Goal: Task Accomplishment & Management: Manage account settings

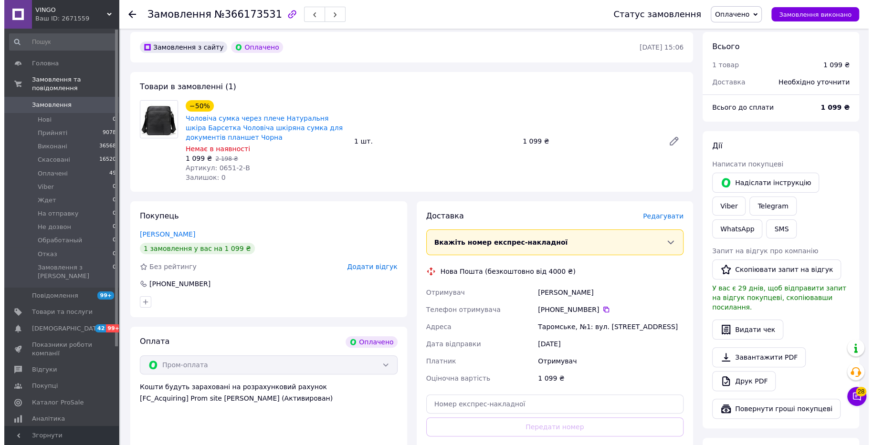
scroll to position [60, 0]
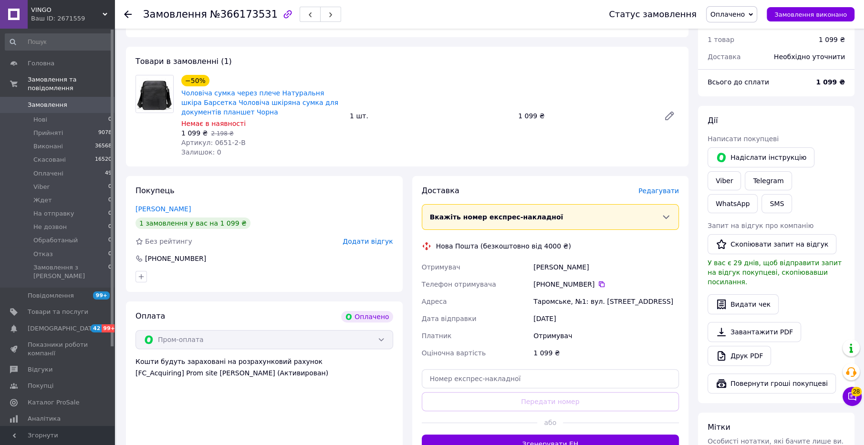
click at [661, 193] on span "Редагувати" at bounding box center [658, 191] width 41 height 8
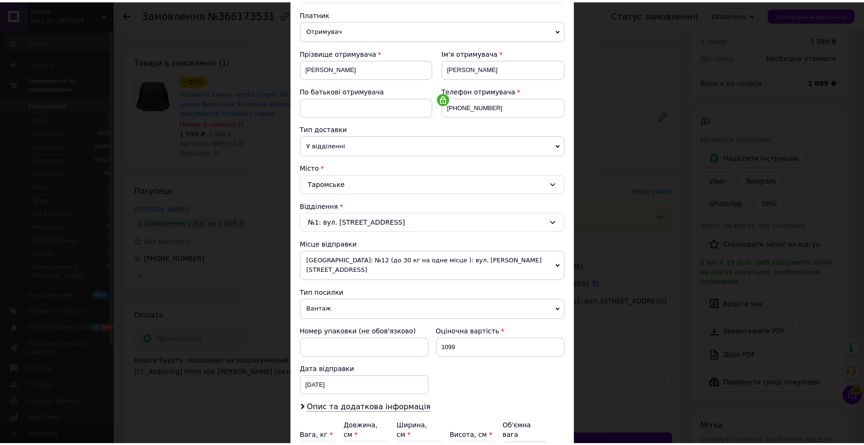
scroll to position [185, 0]
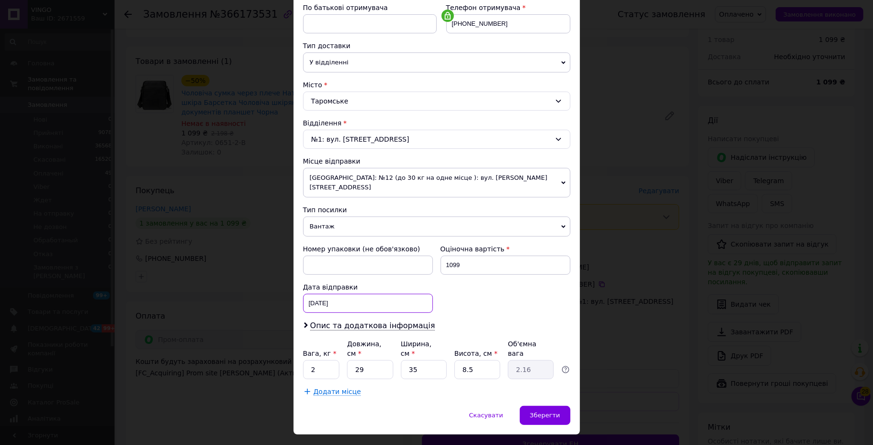
click at [348, 294] on div "[DATE] < 2025 > < Октябрь > Пн Вт Ср Чт Пт Сб Вс 29 30 1 2 3 4 5 6 7 8 9 10 11 …" at bounding box center [368, 303] width 130 height 19
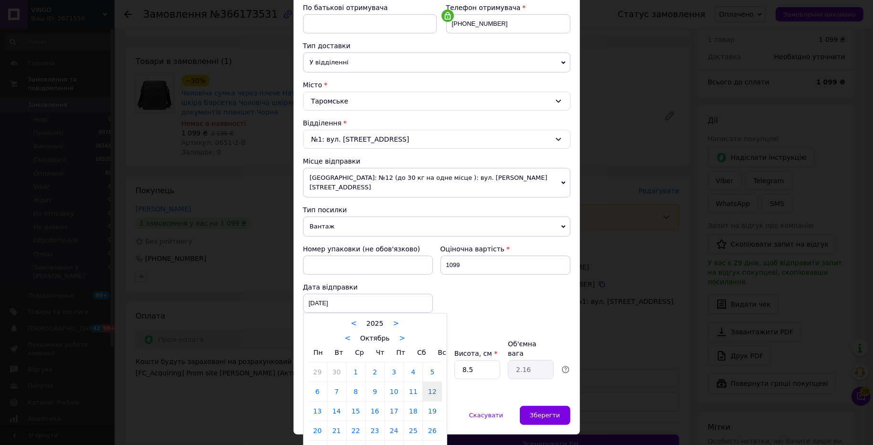
click at [319, 402] on link "13" at bounding box center [317, 411] width 19 height 19
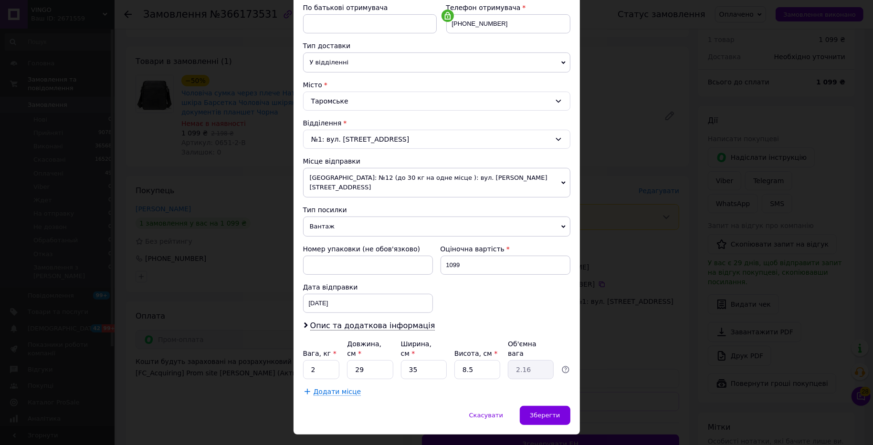
type input "[DATE]"
click at [482, 288] on div "Номер упаковки (не обов'язково) Оціночна вартість 1099 Дата відправки 13.10.202…" at bounding box center [436, 278] width 275 height 76
drag, startPoint x: 476, startPoint y: 347, endPoint x: 461, endPoint y: 349, distance: 14.9
click at [461, 360] on input "8.5" at bounding box center [477, 369] width 46 height 19
type input "7"
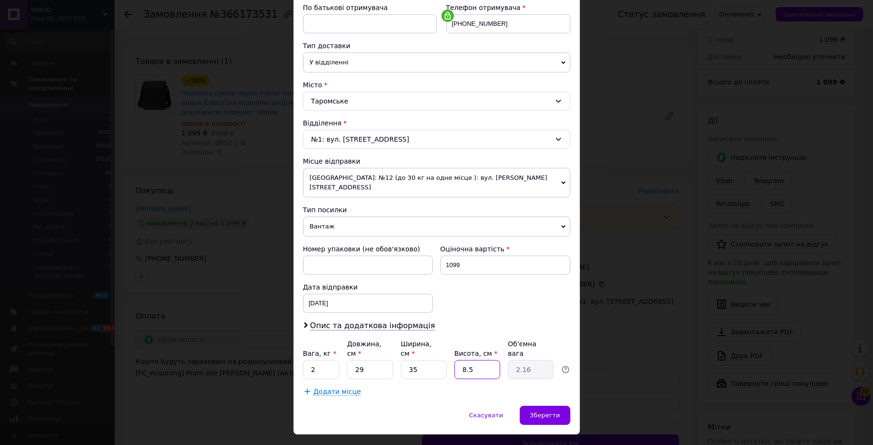
type input "1.78"
type input "7"
click at [522, 296] on div "Номер упаковки (не обов'язково) Оціночна вартість 1099 Дата відправки 13.10.202…" at bounding box center [436, 278] width 275 height 76
drag, startPoint x: 556, startPoint y: 390, endPoint x: 565, endPoint y: 402, distance: 14.3
click at [556, 412] on span "Зберегти" at bounding box center [545, 415] width 30 height 7
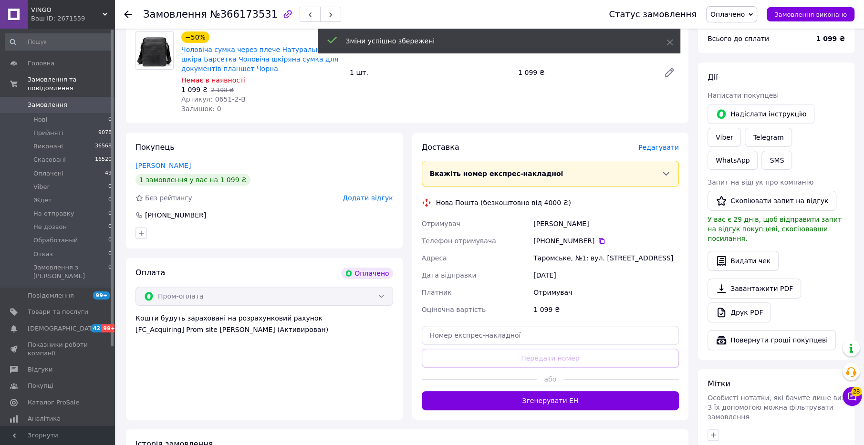
scroll to position [179, 0]
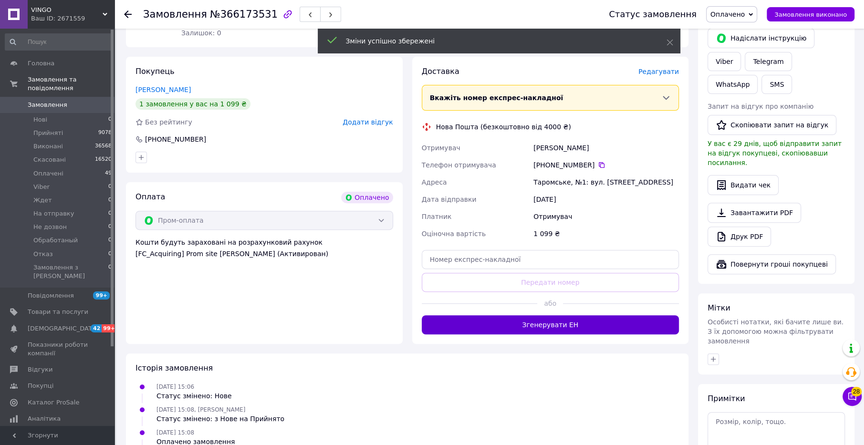
click at [539, 323] on button "Згенерувати ЕН" at bounding box center [551, 324] width 258 height 19
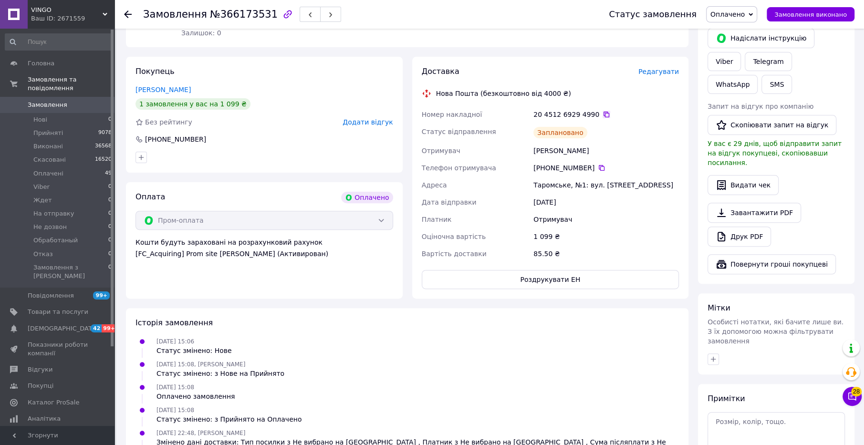
click at [604, 112] on icon at bounding box center [607, 115] width 6 height 6
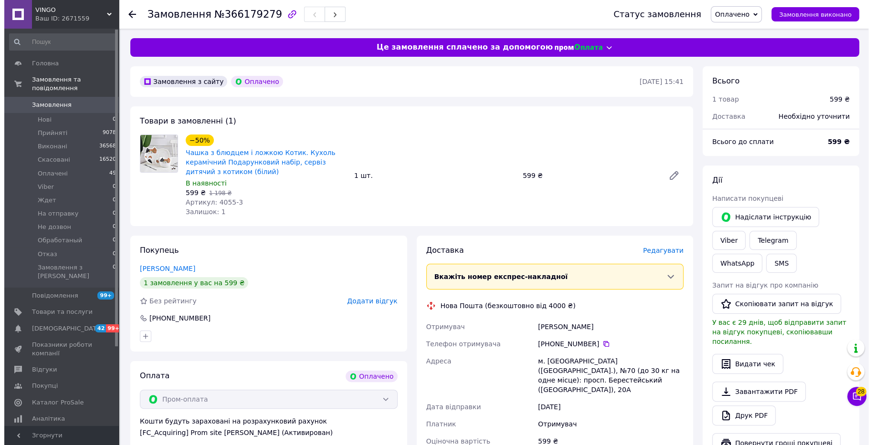
scroll to position [60, 0]
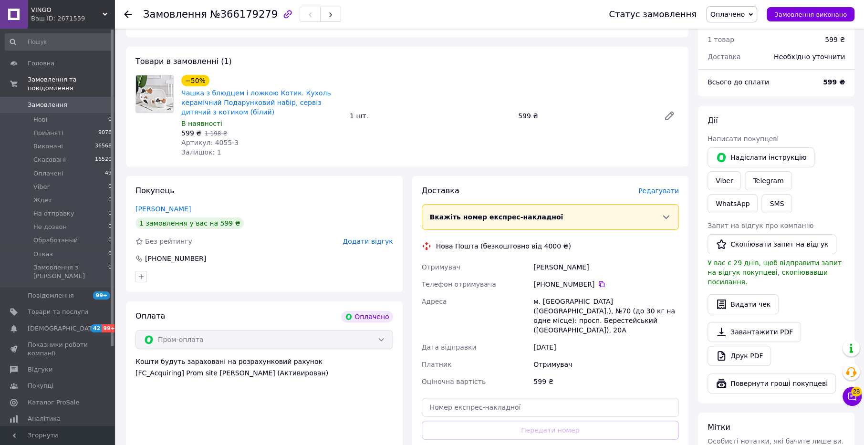
click at [670, 190] on span "Редагувати" at bounding box center [658, 191] width 41 height 8
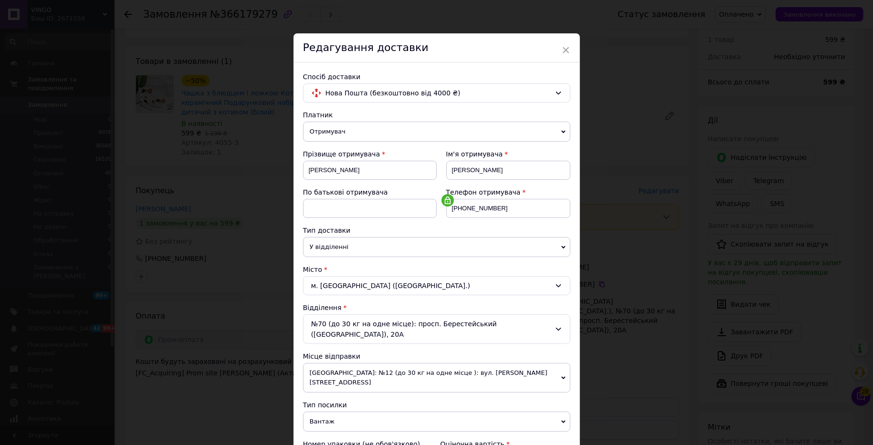
scroll to position [185, 0]
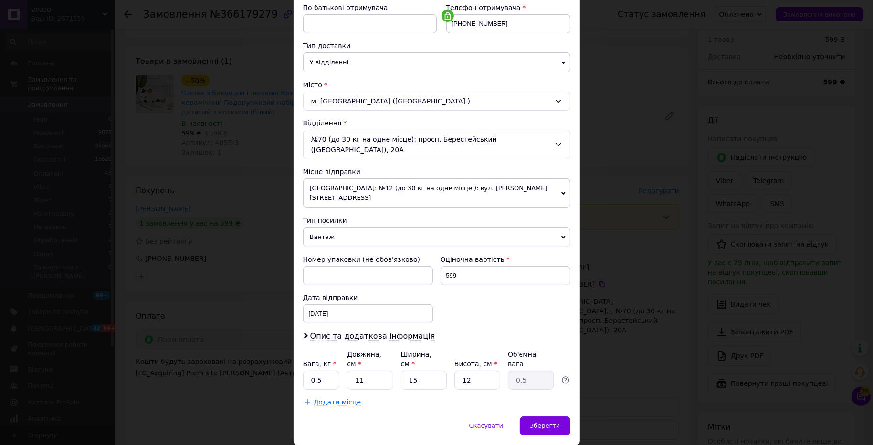
click at [689, 69] on div "× Редагування доставки Спосіб доставки Нова Пошта (безкоштовно від 4000 ₴) Плат…" at bounding box center [436, 222] width 873 height 445
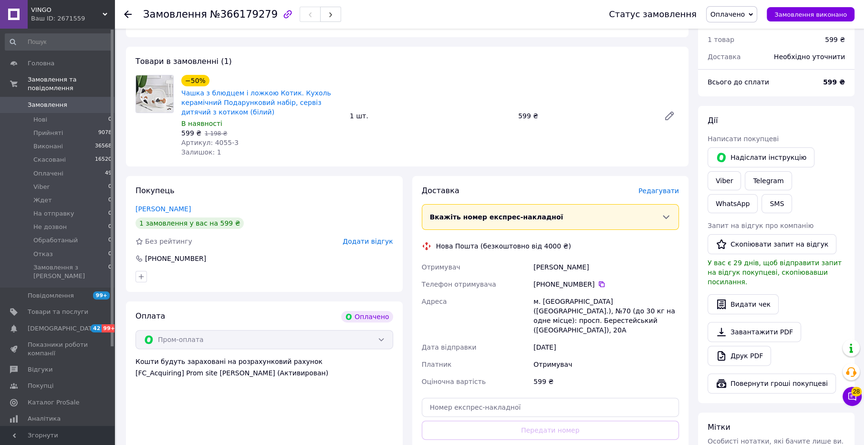
click at [658, 192] on span "Редагувати" at bounding box center [658, 191] width 41 height 8
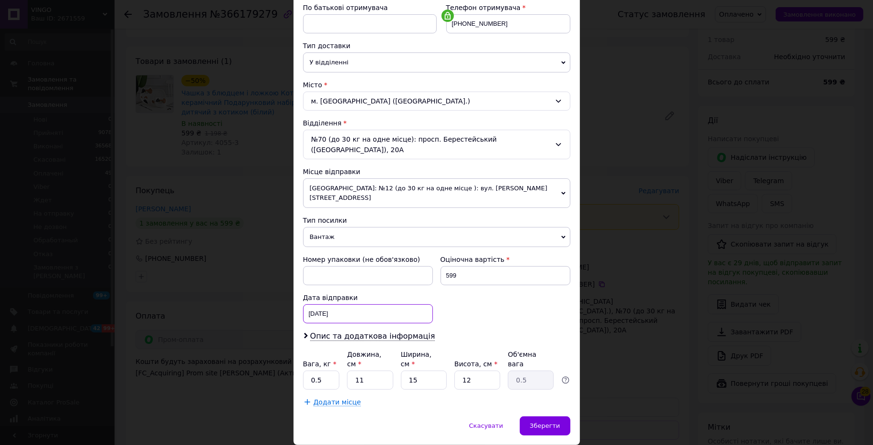
click at [378, 304] on div "[DATE] < 2025 > < Октябрь > Пн Вт Ср Чт Пт Сб Вс 29 30 1 2 3 4 5 6 7 8 9 10 11 …" at bounding box center [368, 313] width 130 height 19
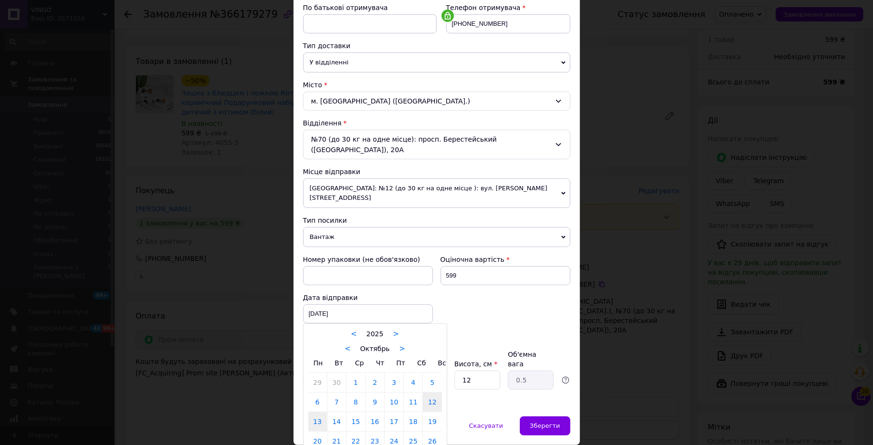
click at [316, 412] on link "13" at bounding box center [317, 421] width 19 height 19
type input "[DATE]"
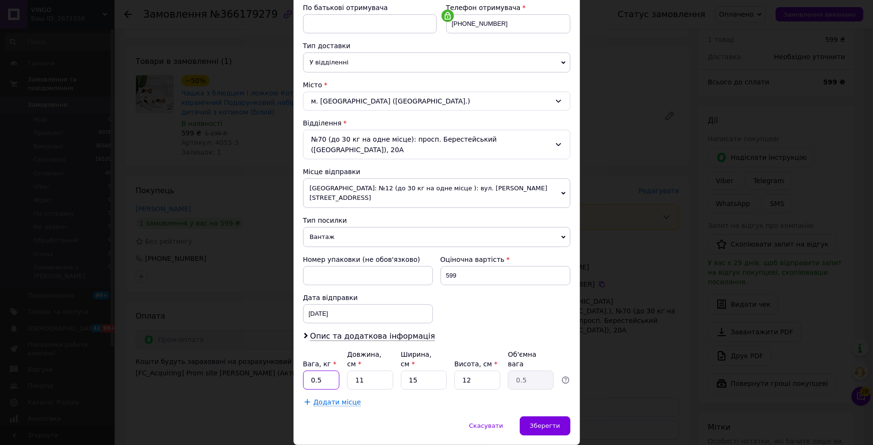
drag, startPoint x: 325, startPoint y: 344, endPoint x: 304, endPoint y: 347, distance: 20.9
click at [304, 371] on input "0.5" at bounding box center [321, 380] width 37 height 19
type input "2"
drag, startPoint x: 368, startPoint y: 343, endPoint x: 344, endPoint y: 345, distance: 24.9
click at [344, 350] on div "Вага, кг * 2 Довжина, см * 11 Ширина, см * 15 Висота, см * 12 Об'ємна вага 0.5" at bounding box center [436, 370] width 267 height 40
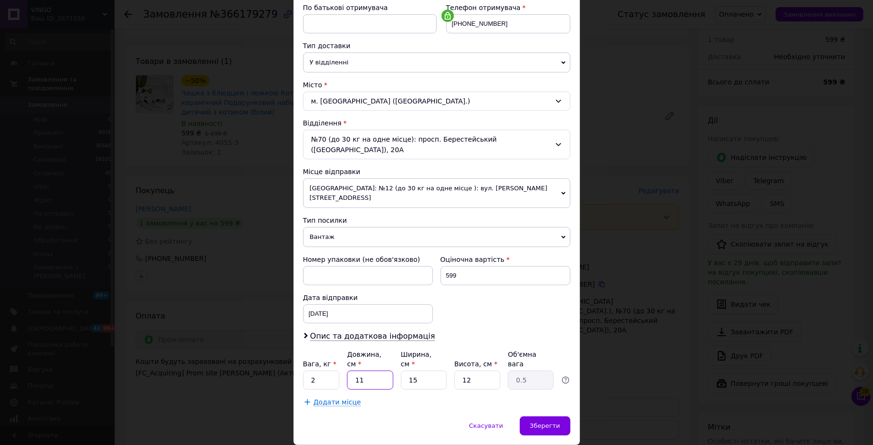
type input "4"
type input "0.18"
type input "40"
type input "1.8"
type input "40"
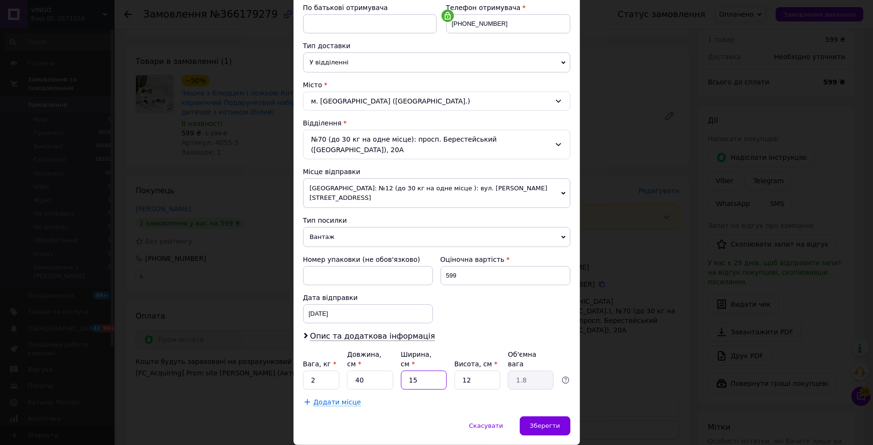
drag, startPoint x: 420, startPoint y: 345, endPoint x: 392, endPoint y: 343, distance: 28.2
click at [392, 350] on div "Вага, кг * 2 Довжина, см * 40 Ширина, см * 15 Висота, см * 12 Об'ємна вага 1.8" at bounding box center [436, 370] width 267 height 40
type input "2"
type input "0.24"
type input "20"
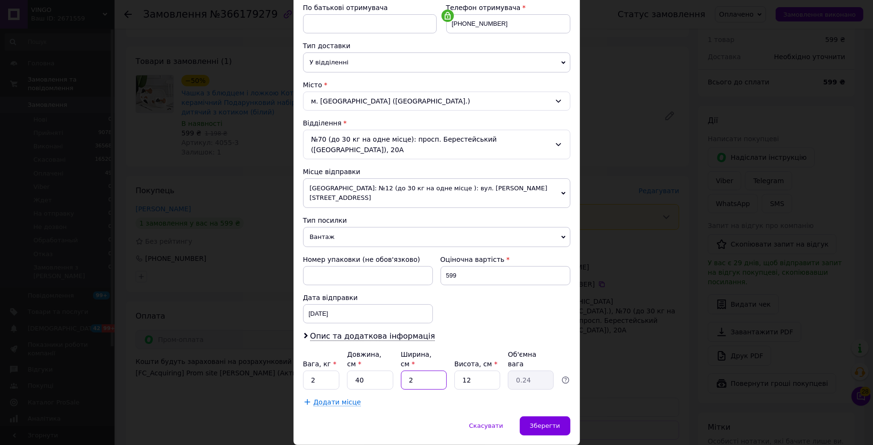
type input "2.4"
type input "20"
click at [439, 350] on div "Вага, кг * 2 Довжина, см * 40 Ширина, см * 20 Висота, см * 12 Об'ємна вага 2.4" at bounding box center [436, 370] width 267 height 40
type input "1"
type input "0.2"
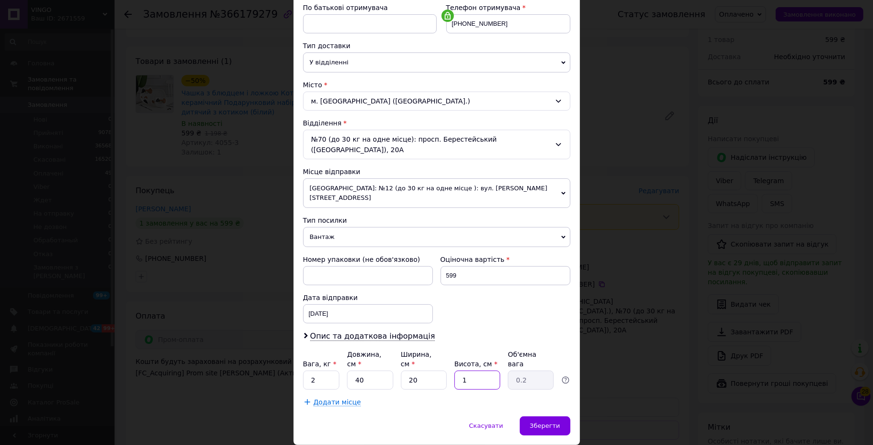
type input "10"
type input "2"
type input "10"
click at [514, 281] on div "Номер упаковки (не обов'язково) Оціночна вартість 599 Дата відправки 13.10.2025…" at bounding box center [436, 289] width 275 height 76
click at [547, 422] on span "Зберегти" at bounding box center [545, 425] width 30 height 7
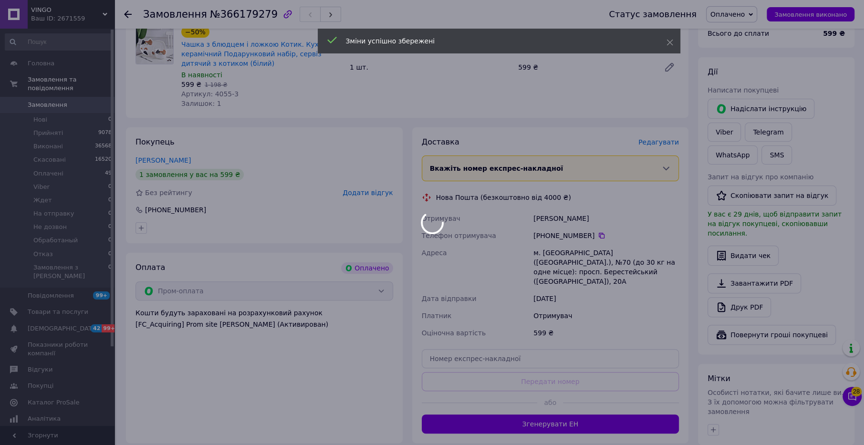
scroll to position [179, 0]
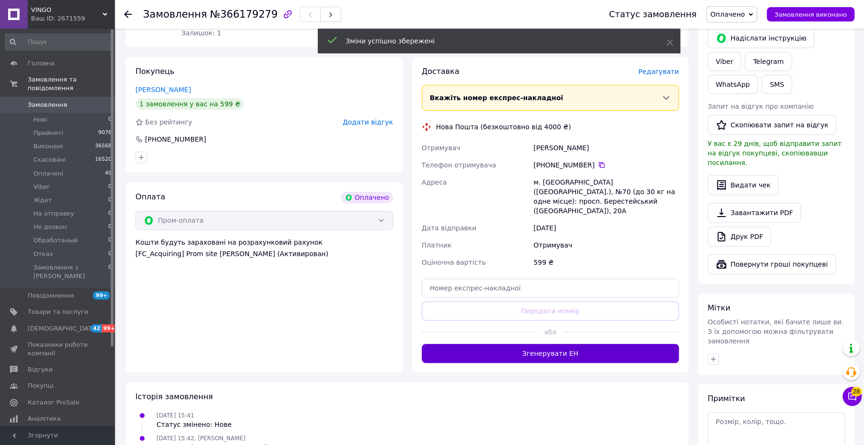
click at [577, 344] on button "Згенерувати ЕН" at bounding box center [551, 353] width 258 height 19
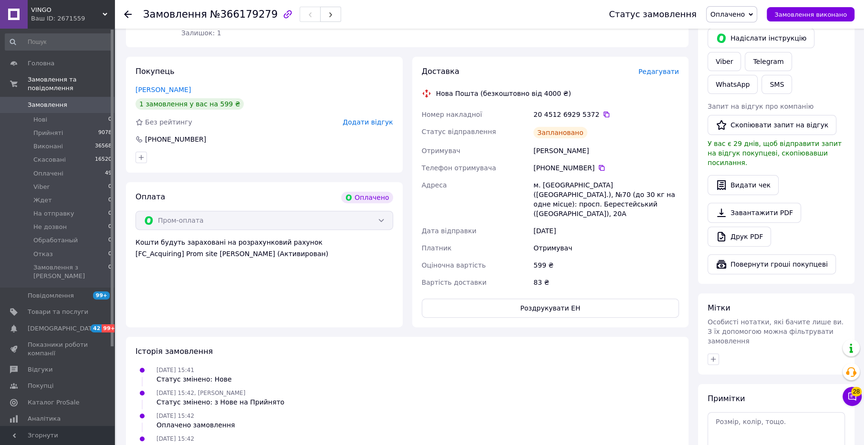
click at [603, 115] on icon at bounding box center [607, 115] width 8 height 8
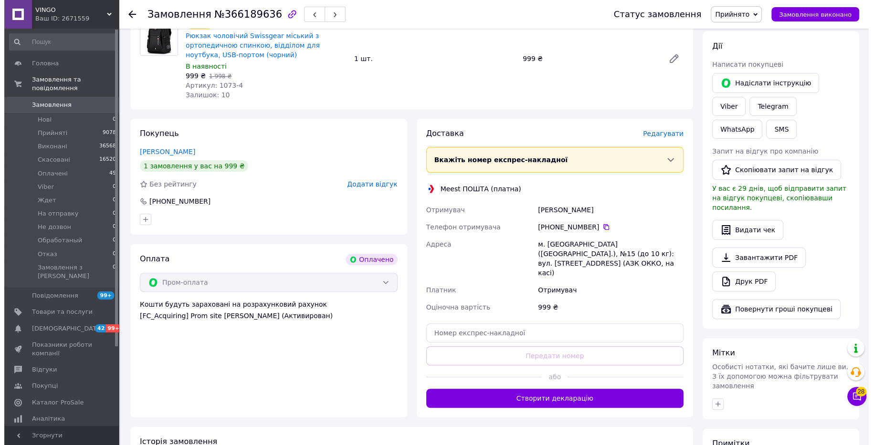
scroll to position [119, 0]
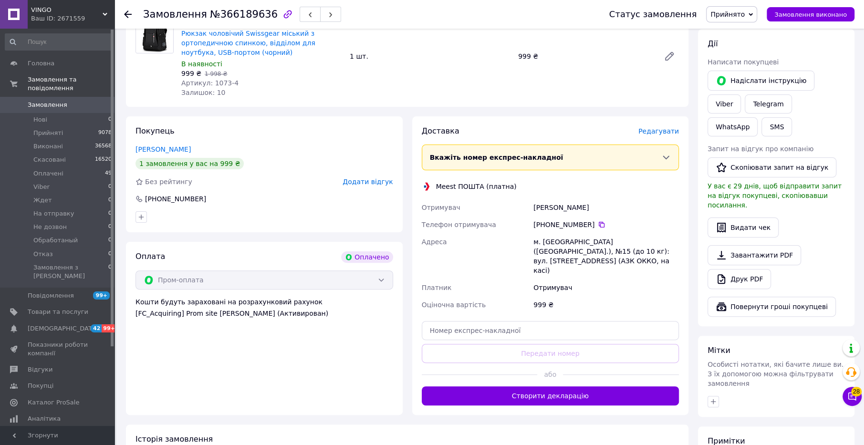
click at [652, 131] on span "Редагувати" at bounding box center [658, 131] width 41 height 8
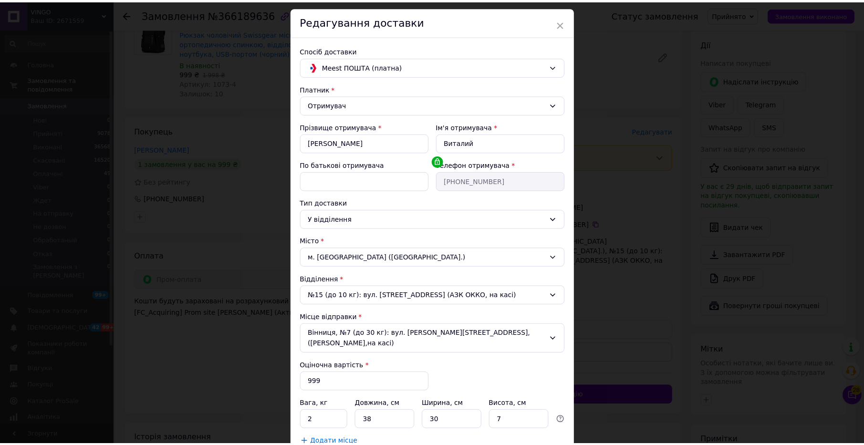
scroll to position [86, 0]
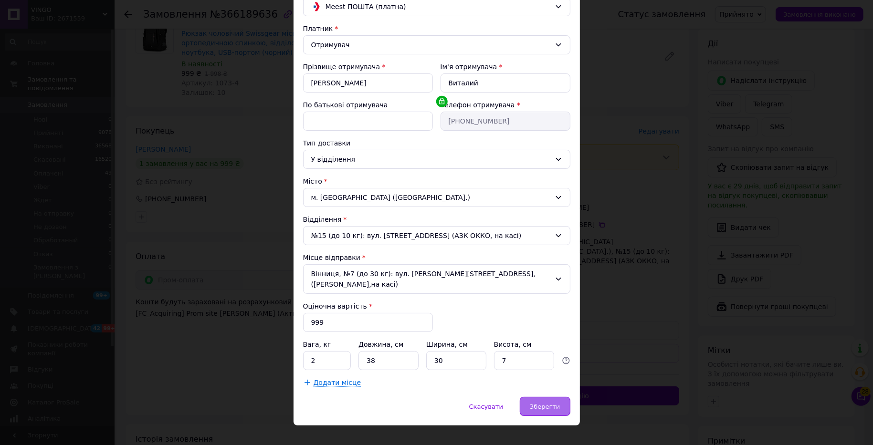
click at [543, 403] on span "Зберегти" at bounding box center [545, 406] width 30 height 7
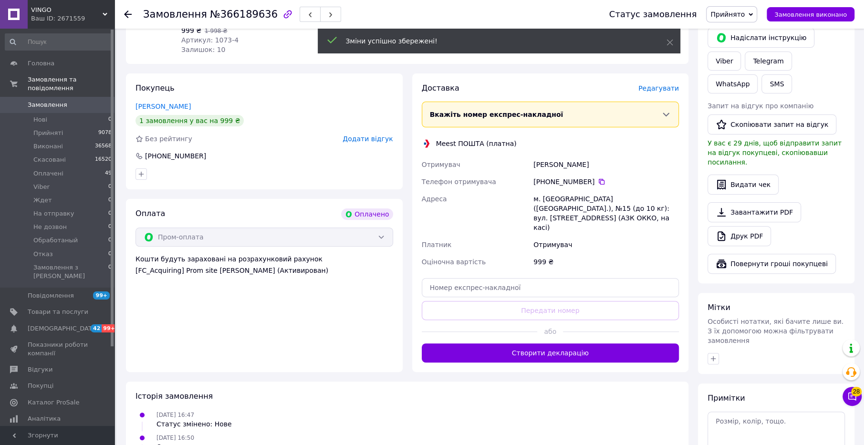
scroll to position [179, 0]
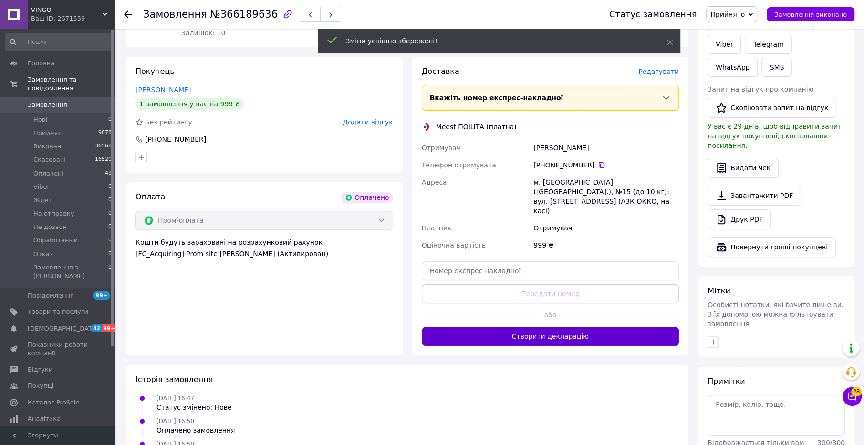
click at [543, 327] on button "Створити декларацію" at bounding box center [551, 336] width 258 height 19
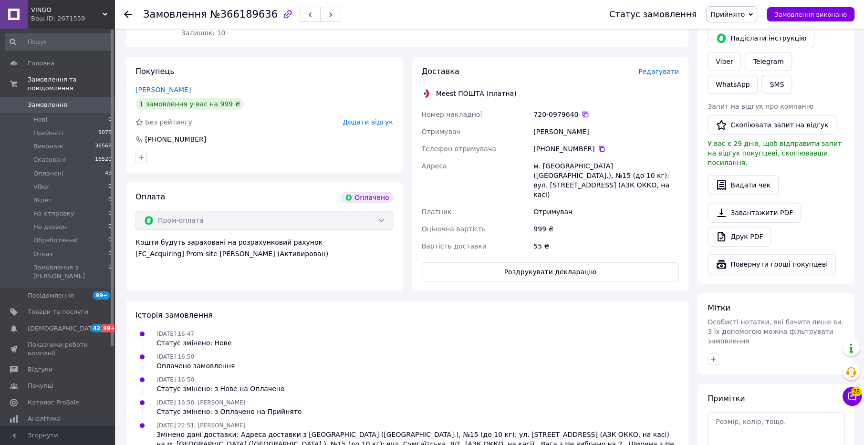
click at [582, 115] on icon at bounding box center [586, 115] width 8 height 8
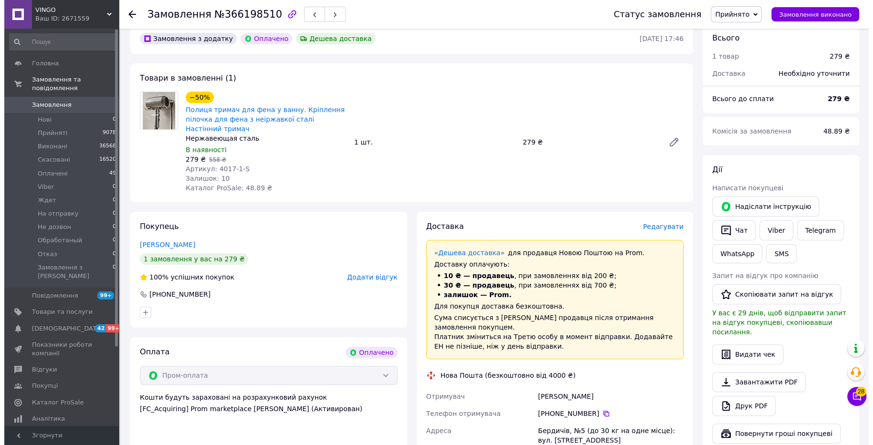
scroll to position [60, 0]
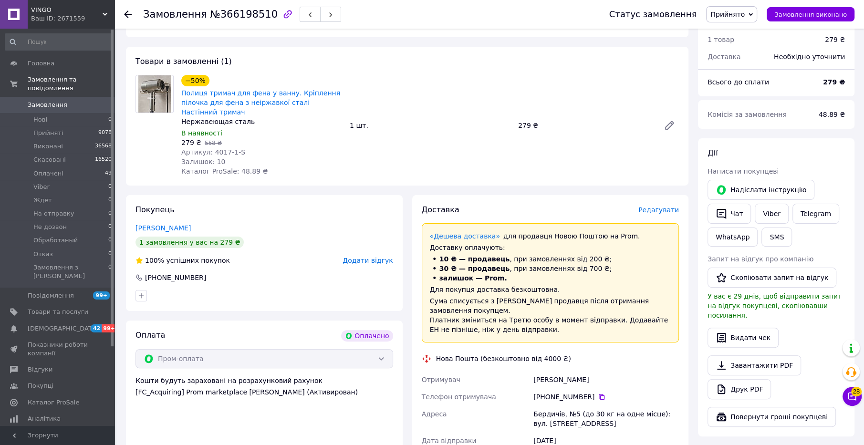
click at [660, 212] on span "Редагувати" at bounding box center [658, 210] width 41 height 8
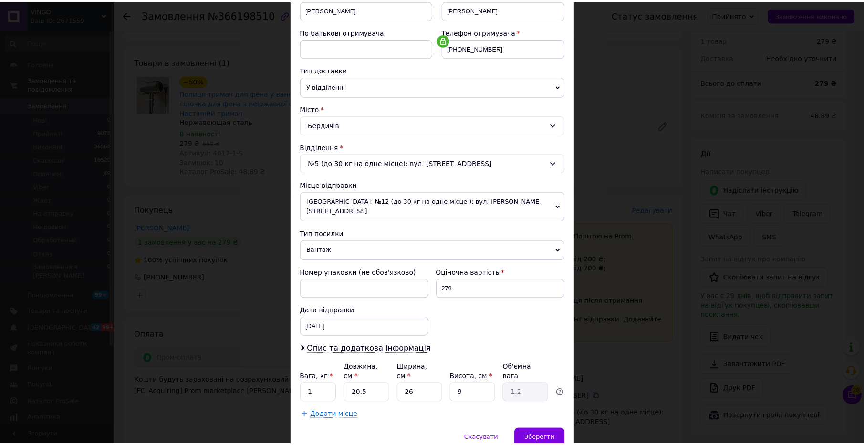
scroll to position [185, 0]
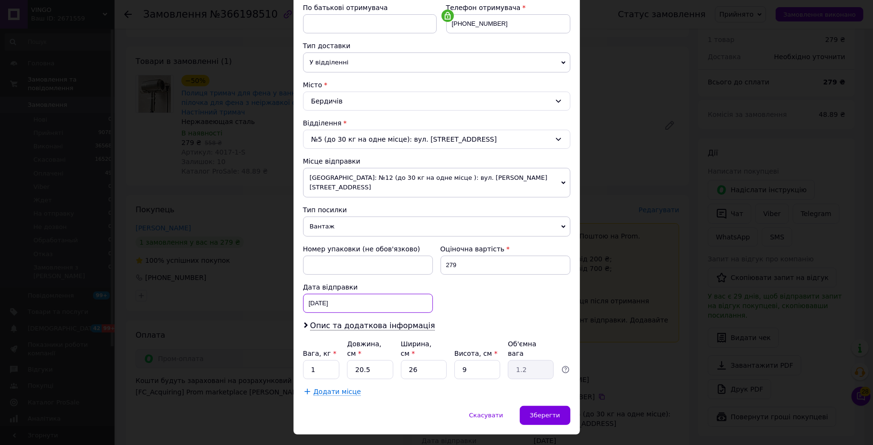
click at [355, 296] on div "[DATE] < 2025 > < Октябрь > Пн Вт Ср Чт Пт Сб Вс 29 30 1 2 3 4 5 6 7 8 9 10 11 …" at bounding box center [368, 303] width 130 height 19
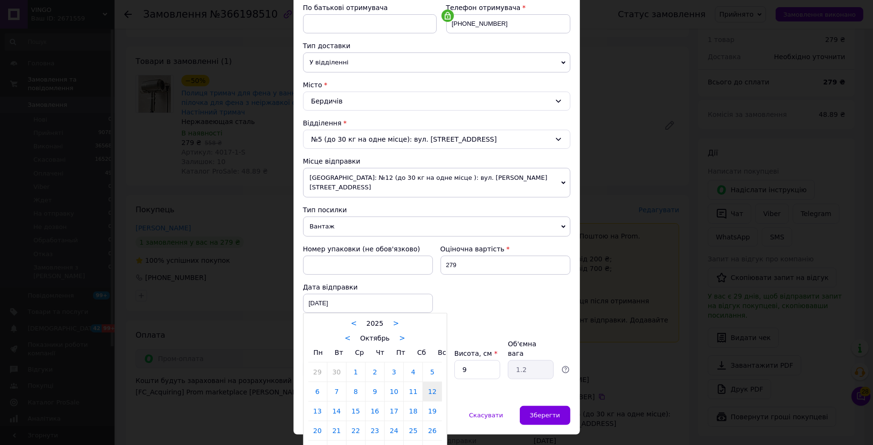
click at [315, 402] on link "13" at bounding box center [317, 411] width 19 height 19
type input "13.10.2025"
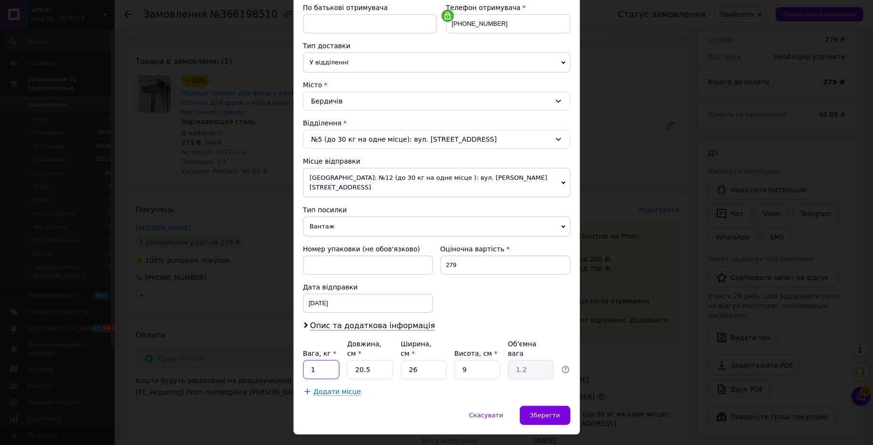
drag, startPoint x: 320, startPoint y: 348, endPoint x: 307, endPoint y: 343, distance: 13.3
click at [307, 360] on input "1" at bounding box center [321, 369] width 37 height 19
type input "2"
click at [526, 298] on div "Номер упаковки (не обов'язково) Оціночна вартість 279 Дата відправки 13.10.2025…" at bounding box center [436, 278] width 275 height 76
click at [535, 412] on span "Зберегти" at bounding box center [545, 415] width 30 height 7
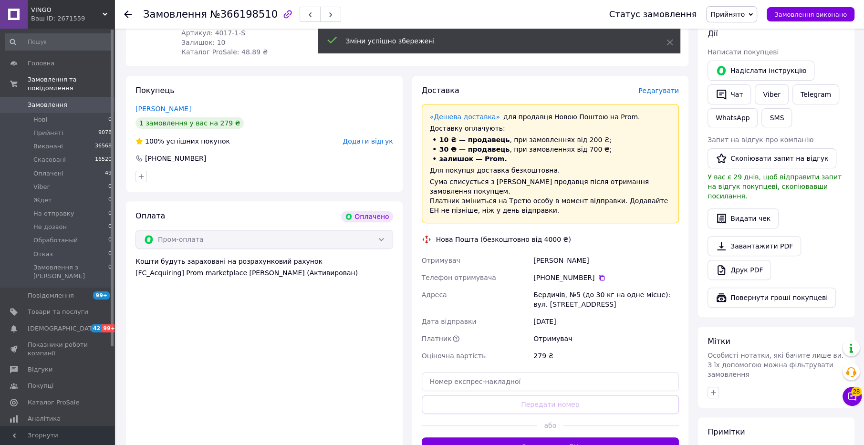
scroll to position [239, 0]
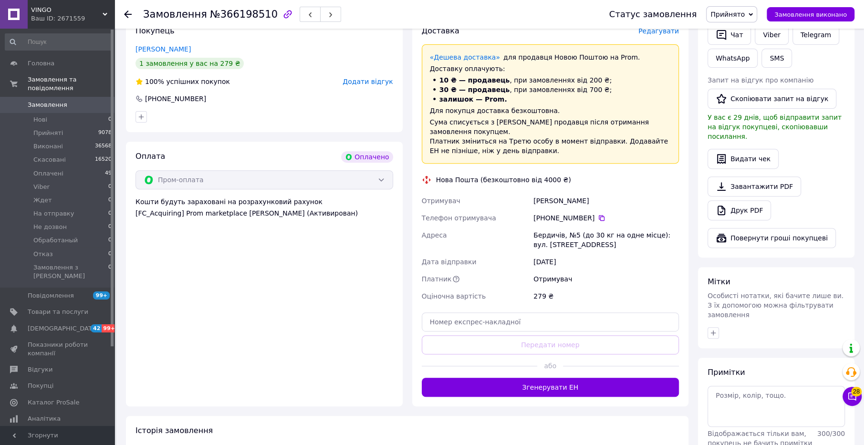
click at [590, 379] on button "Згенерувати ЕН" at bounding box center [551, 387] width 258 height 19
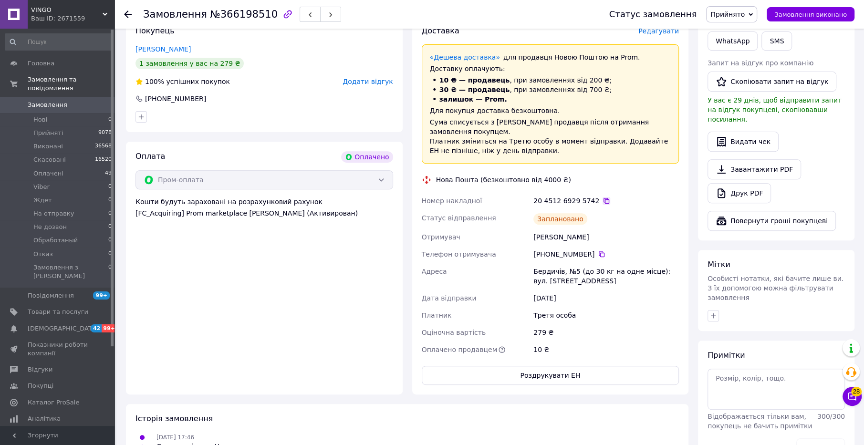
click at [603, 197] on icon at bounding box center [607, 201] width 8 height 8
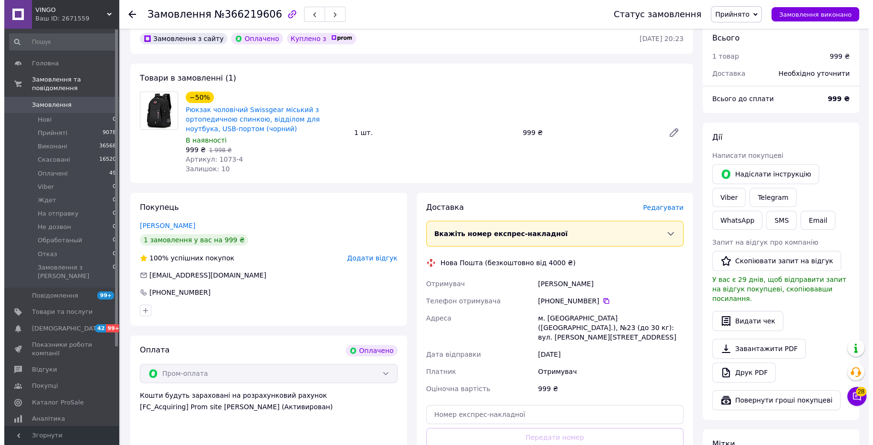
scroll to position [60, 0]
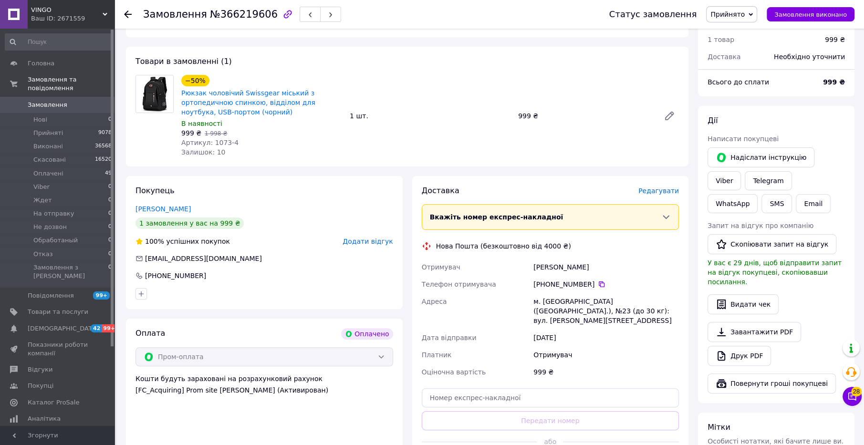
click at [667, 192] on span "Редагувати" at bounding box center [658, 191] width 41 height 8
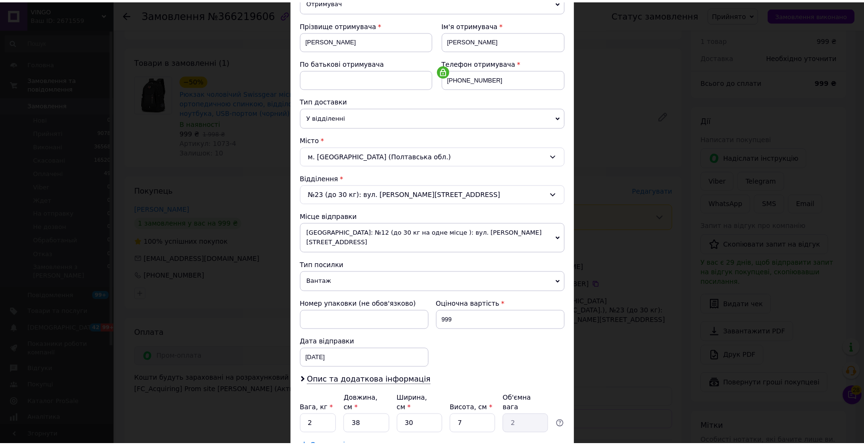
scroll to position [185, 0]
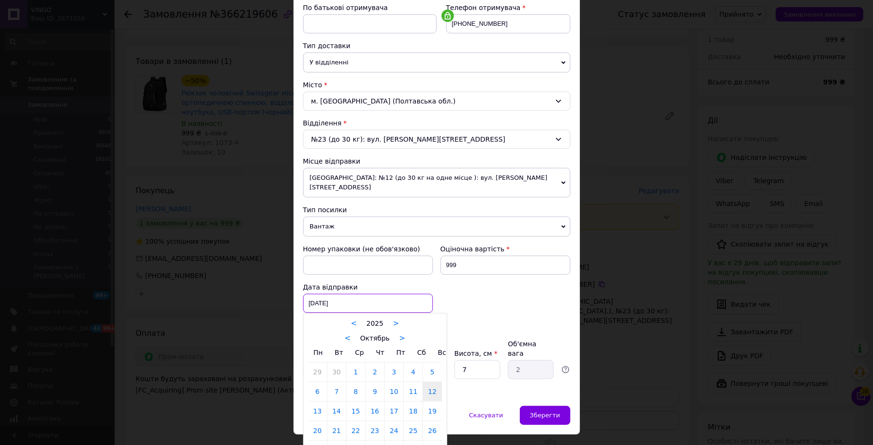
click at [359, 294] on div "[DATE] < 2025 > < Октябрь > Пн Вт Ср Чт Пт Сб Вс 29 30 1 2 3 4 5 6 7 8 9 10 11 …" at bounding box center [368, 303] width 130 height 19
click at [318, 402] on link "13" at bounding box center [317, 411] width 19 height 19
type input "[DATE]"
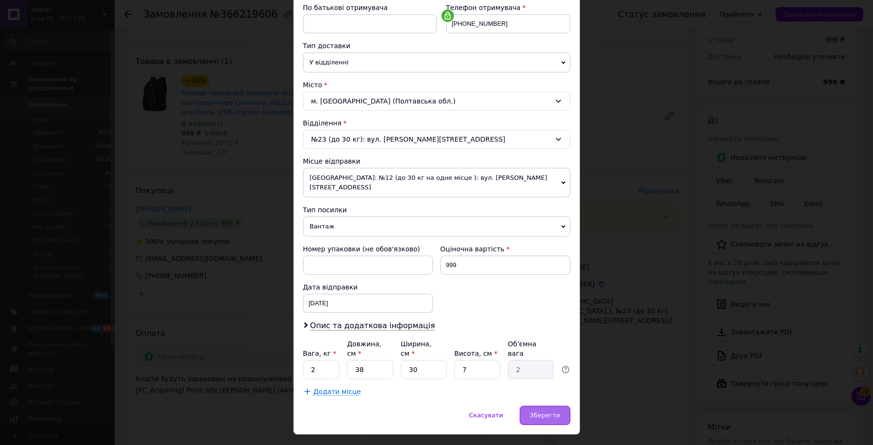
click at [549, 412] on span "Зберегти" at bounding box center [545, 415] width 30 height 7
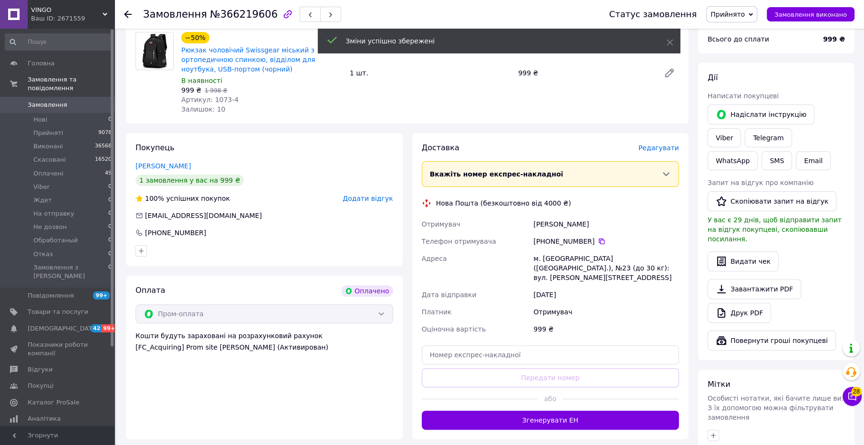
scroll to position [119, 0]
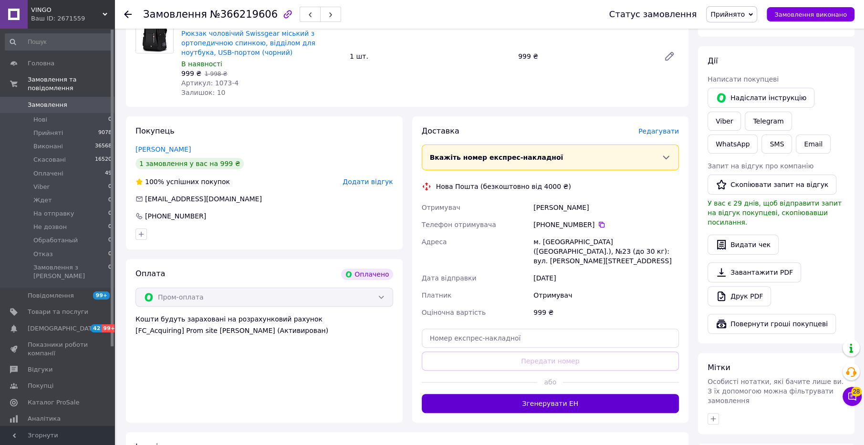
click at [550, 394] on button "Згенерувати ЕН" at bounding box center [551, 403] width 258 height 19
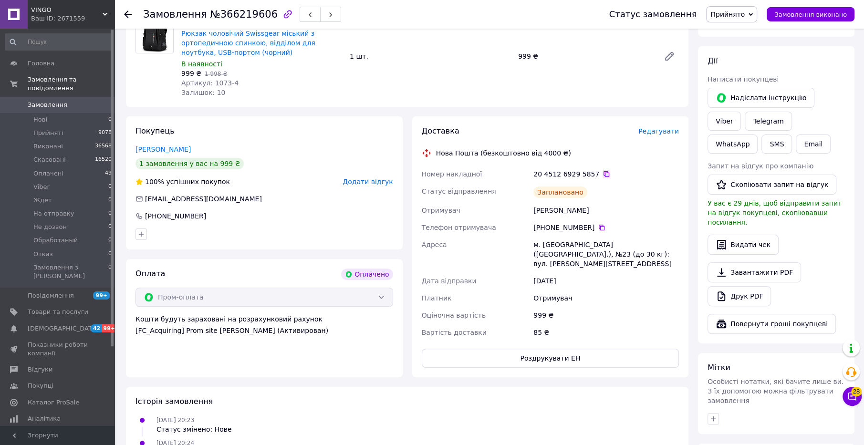
click at [604, 173] on icon at bounding box center [607, 174] width 6 height 6
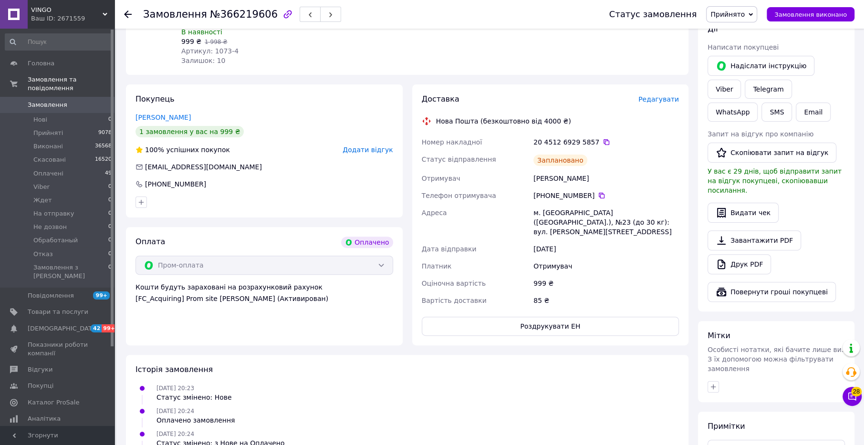
scroll to position [261, 0]
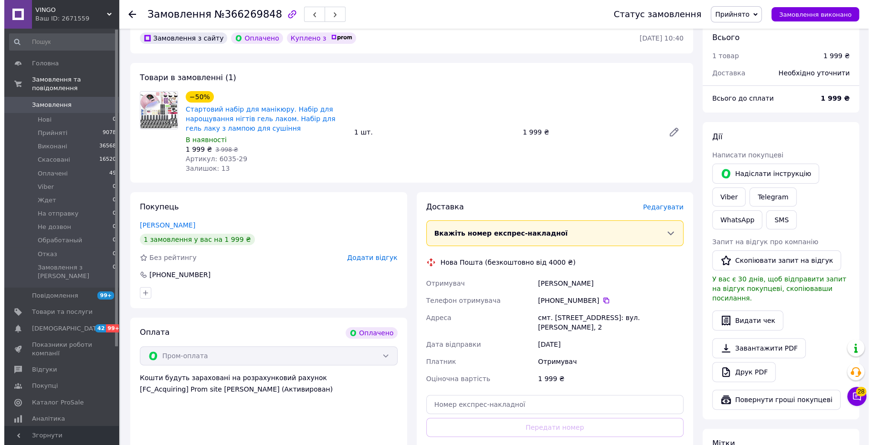
scroll to position [60, 0]
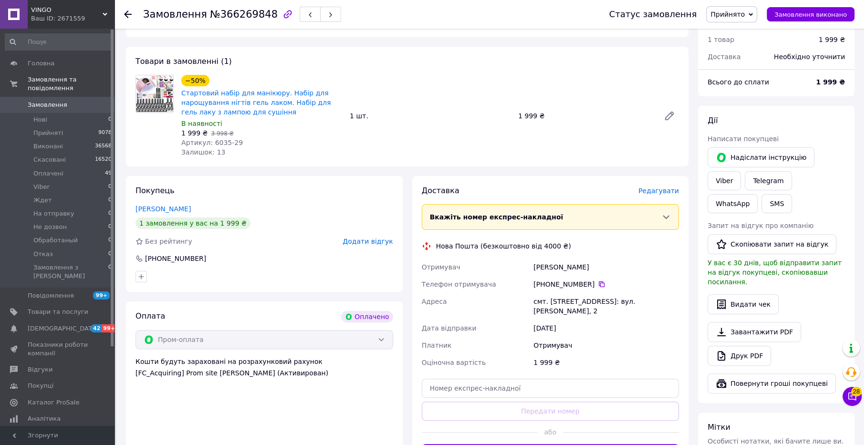
click at [658, 189] on span "Редагувати" at bounding box center [658, 191] width 41 height 8
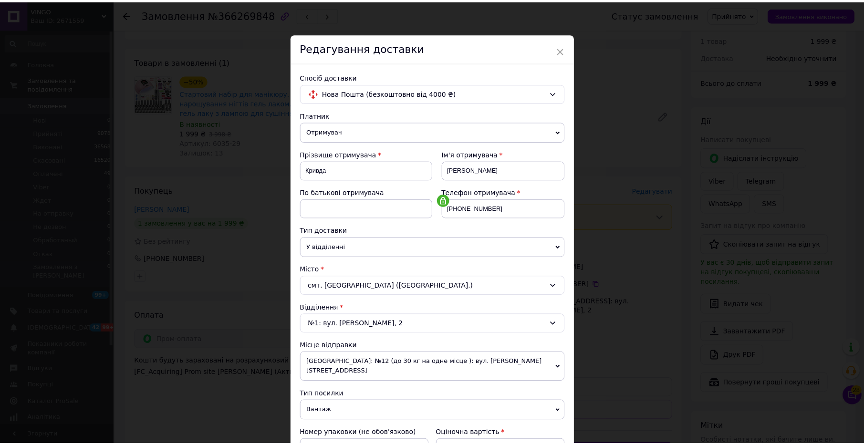
scroll to position [185, 0]
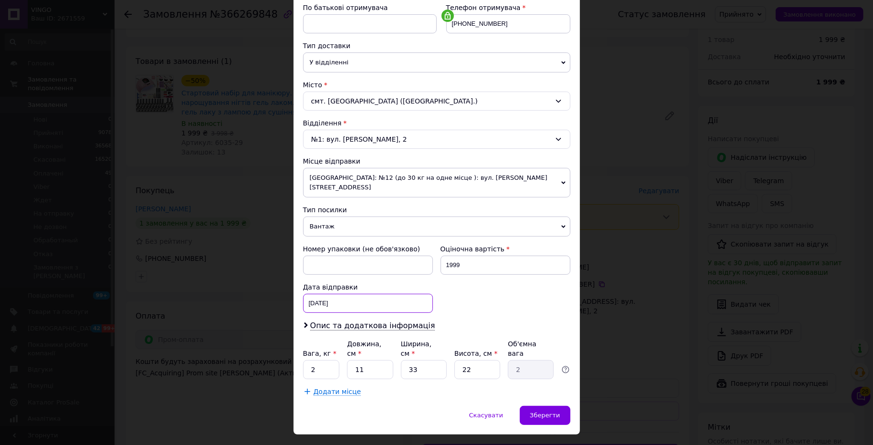
click at [347, 294] on div "12.10.2025 < 2025 > < Октябрь > Пн Вт Ср Чт Пт Сб Вс 29 30 1 2 3 4 5 6 7 8 9 10…" at bounding box center [368, 303] width 130 height 19
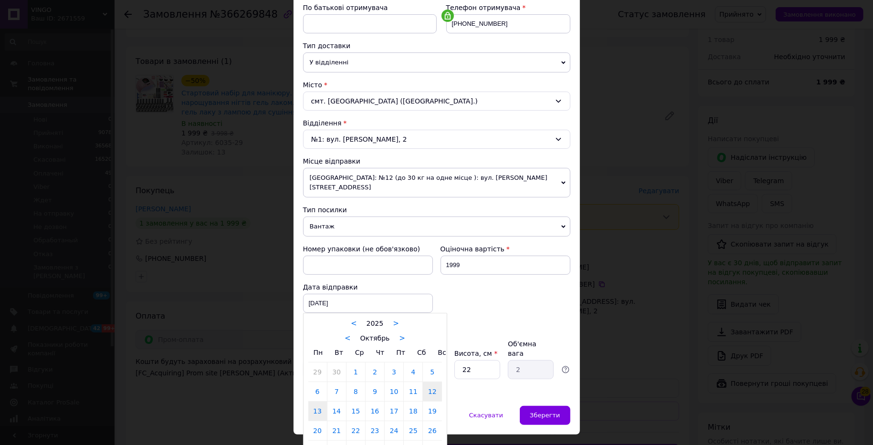
click at [316, 402] on link "13" at bounding box center [317, 411] width 19 height 19
type input "13.10.2025"
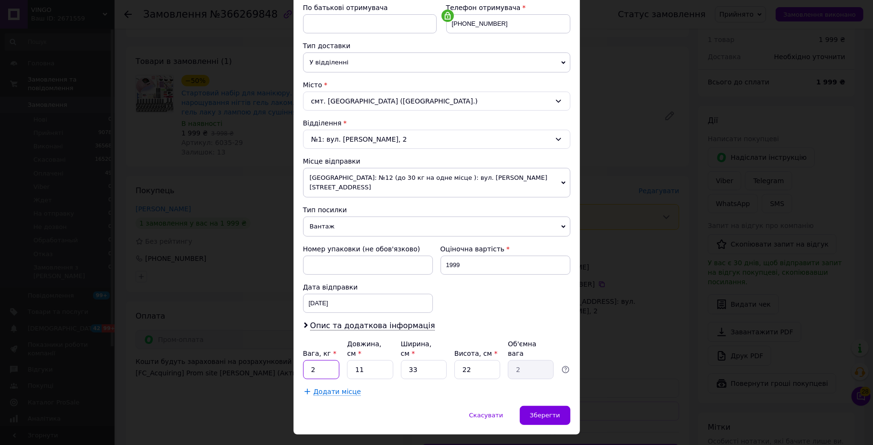
click at [324, 360] on input "2" at bounding box center [321, 369] width 37 height 19
click at [503, 289] on div "Номер упаковки (не обов'язково) Оціночна вартість 1999 Дата відправки 13.10.202…" at bounding box center [436, 278] width 275 height 76
click at [549, 412] on span "Зберегти" at bounding box center [545, 415] width 30 height 7
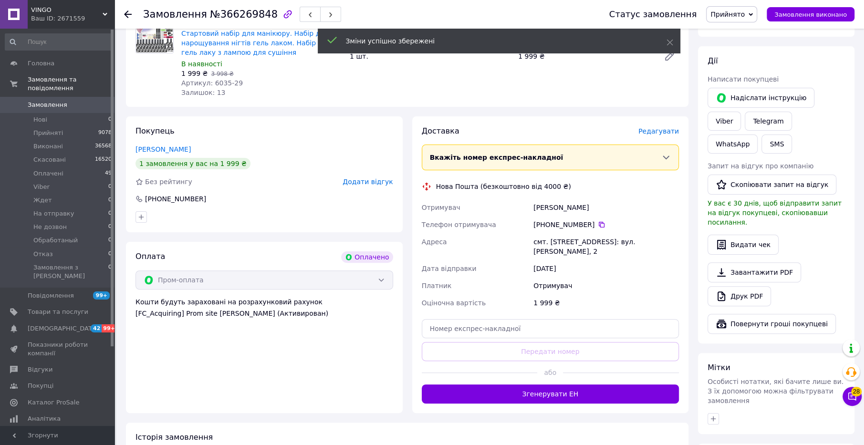
scroll to position [179, 0]
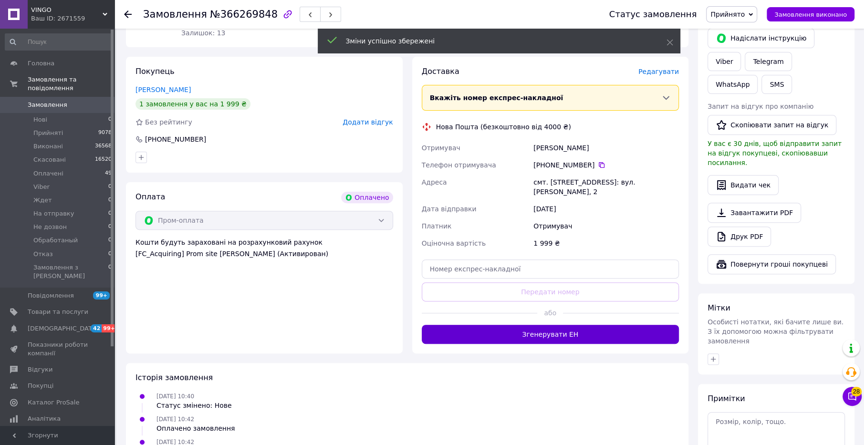
click at [574, 334] on button "Згенерувати ЕН" at bounding box center [551, 334] width 258 height 19
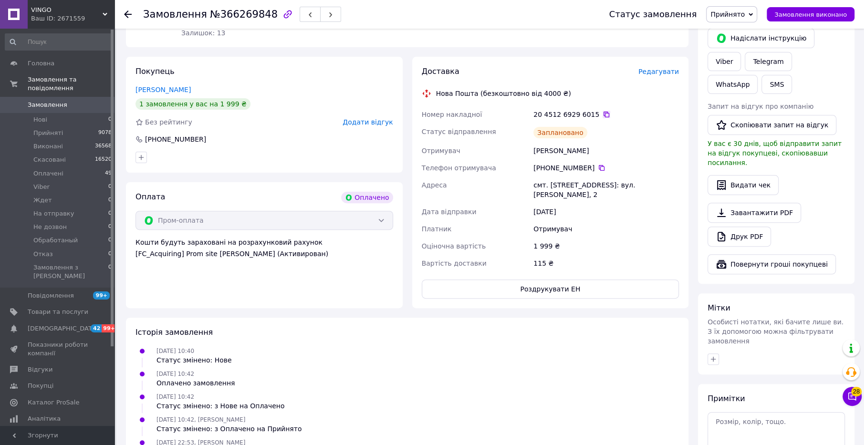
click at [604, 113] on icon at bounding box center [607, 115] width 6 height 6
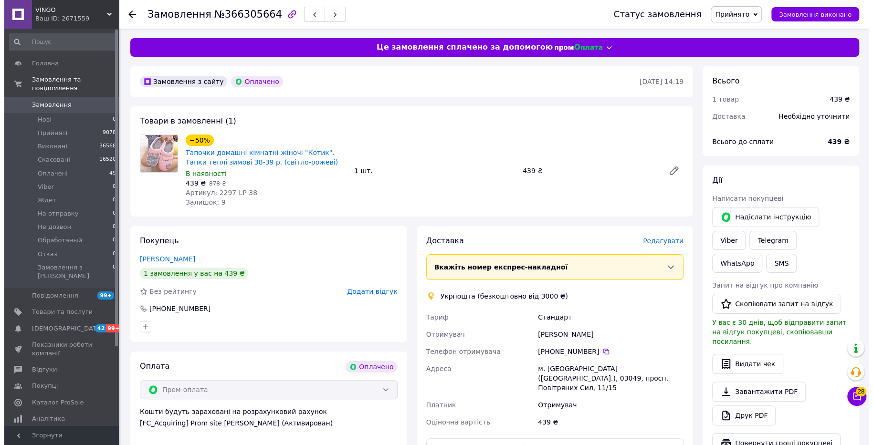
scroll to position [60, 0]
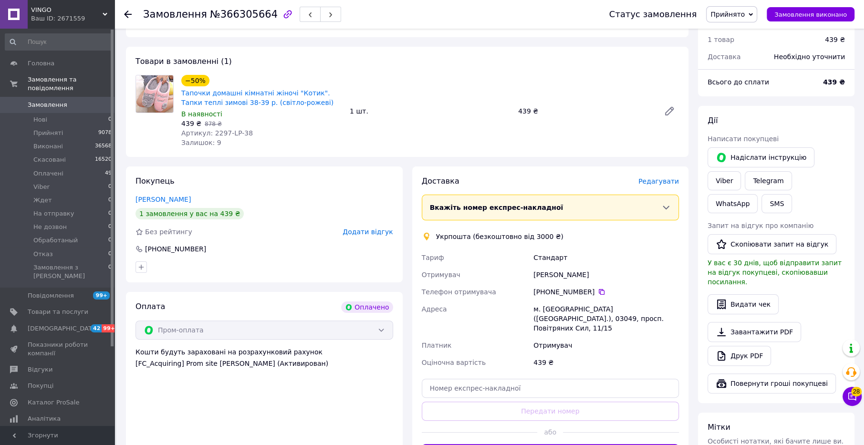
click at [666, 183] on span "Редагувати" at bounding box center [658, 182] width 41 height 8
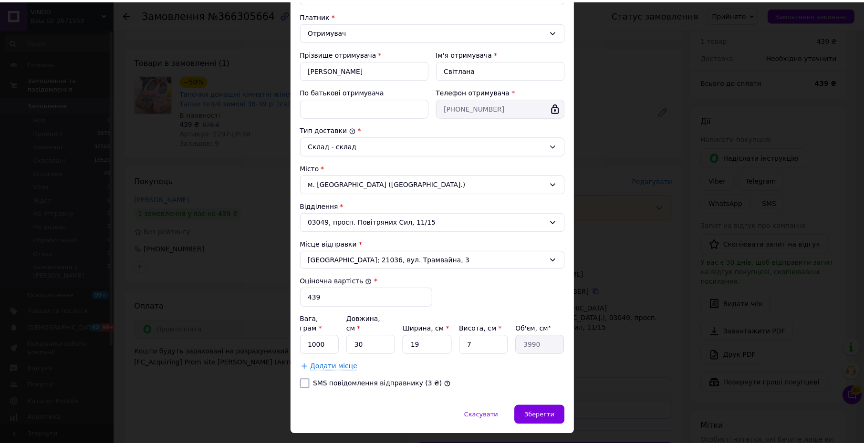
scroll to position [148, 0]
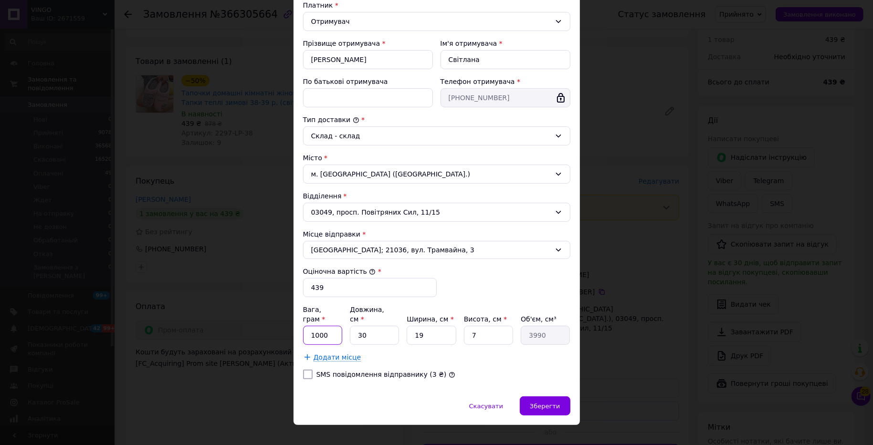
drag, startPoint x: 328, startPoint y: 327, endPoint x: 306, endPoint y: 327, distance: 21.5
click at [306, 327] on input "1000" at bounding box center [323, 335] width 40 height 19
type input "600"
click at [523, 272] on div "[PERSON_NAME] * [PERSON_NAME] * Отримувач Прізвище отримувача * [PERSON_NAME] І…" at bounding box center [436, 174] width 267 height 425
click at [542, 403] on span "Зберегти" at bounding box center [545, 406] width 30 height 7
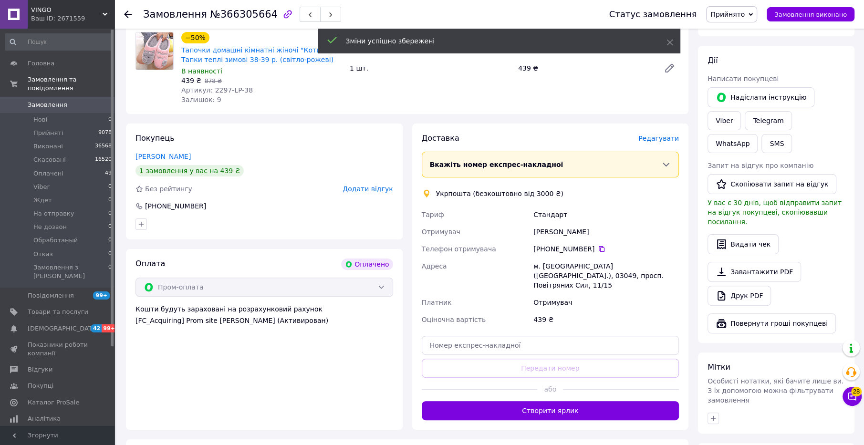
scroll to position [119, 0]
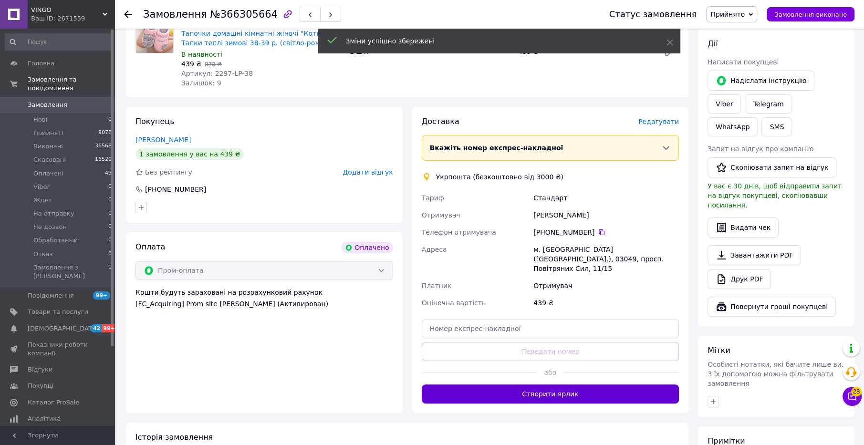
click at [561, 385] on button "Створити ярлик" at bounding box center [551, 394] width 258 height 19
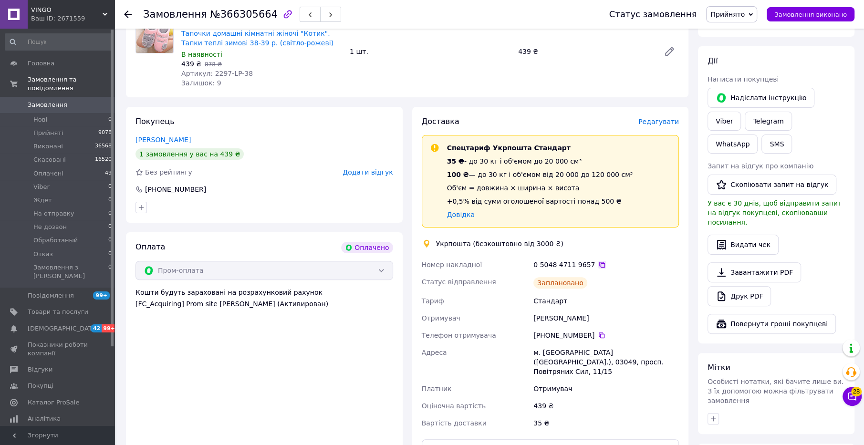
click at [599, 266] on icon at bounding box center [602, 265] width 6 height 6
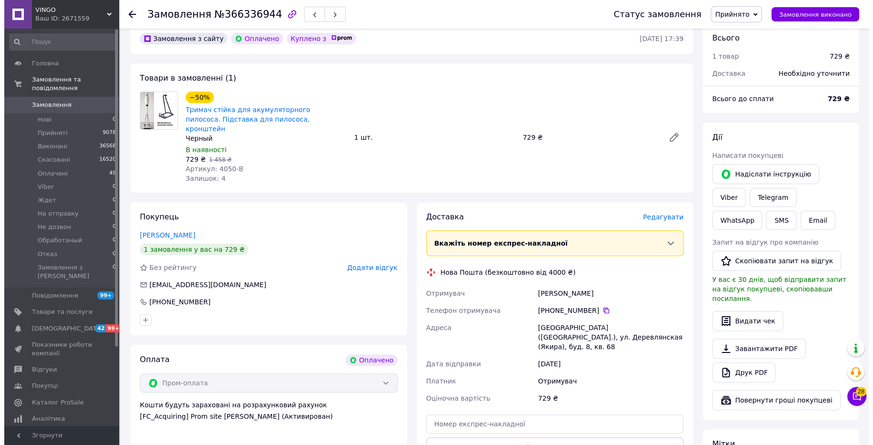
scroll to position [60, 0]
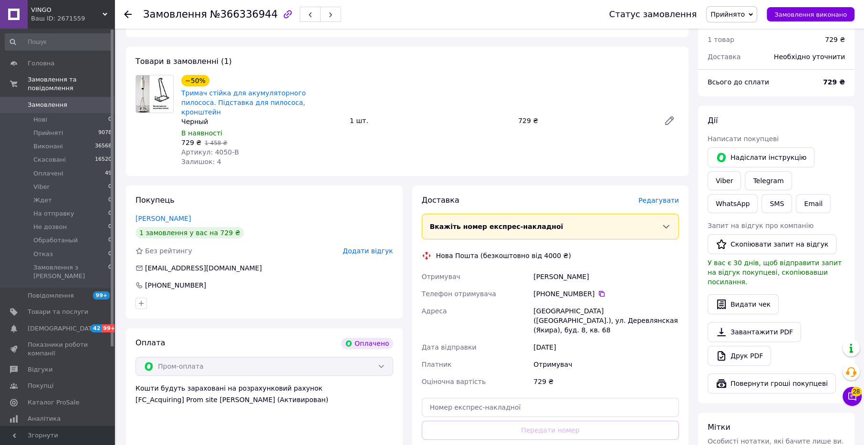
click at [651, 197] on span "Редагувати" at bounding box center [658, 201] width 41 height 8
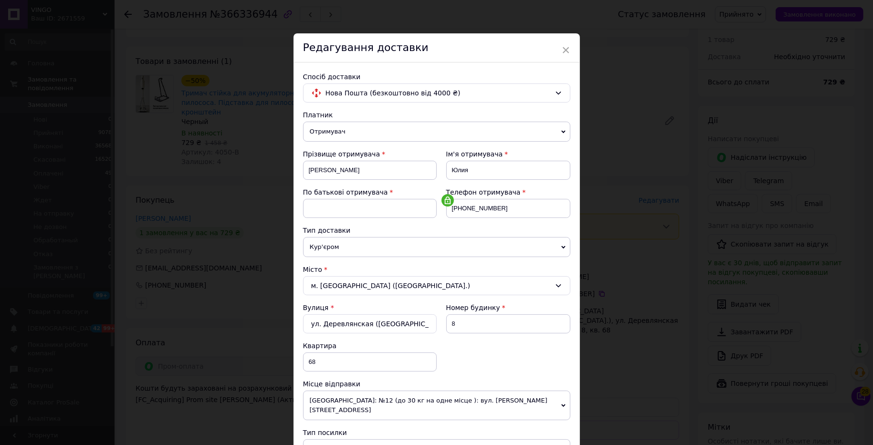
scroll to position [222, 0]
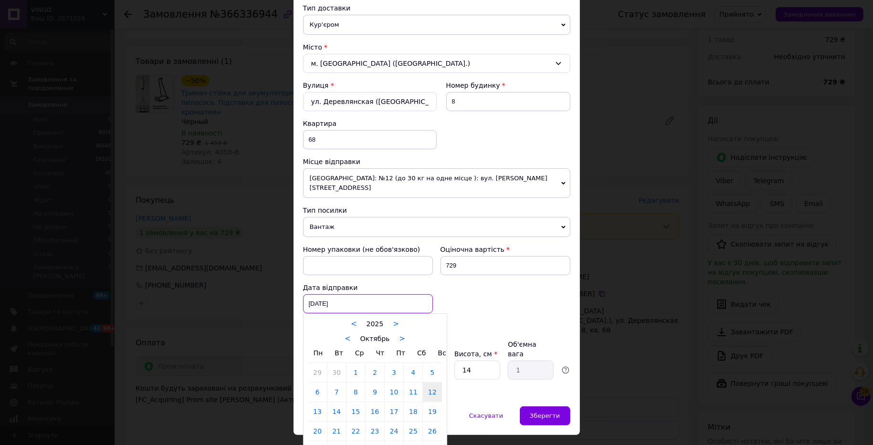
click at [340, 294] on div "12.10.2025 < 2025 > < Октябрь > Пн Вт Ср Чт Пт Сб Вс 29 30 1 2 3 4 5 6 7 8 9 10…" at bounding box center [368, 303] width 130 height 19
click at [318, 402] on link "13" at bounding box center [317, 411] width 19 height 19
type input "[DATE]"
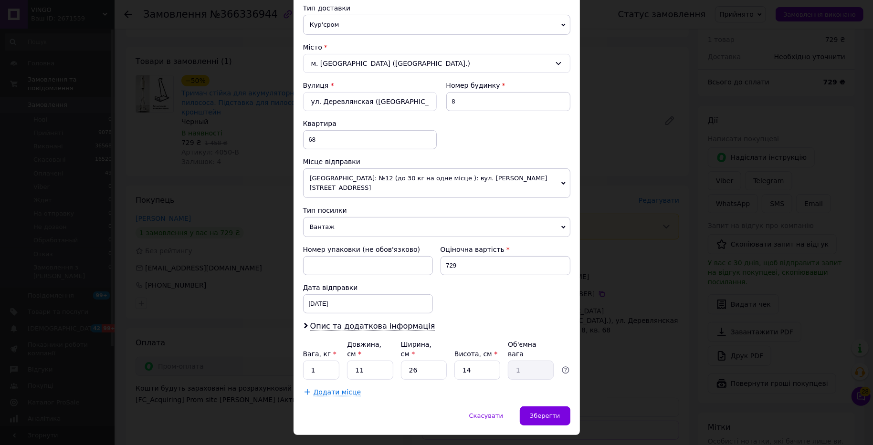
click at [449, 298] on div "Номер упаковки (не обов'язково) Оціночна вартість 729 Дата відправки 13.10.2025…" at bounding box center [436, 279] width 275 height 76
drag, startPoint x: 319, startPoint y: 350, endPoint x: 302, endPoint y: 353, distance: 17.4
click at [303, 361] on input "1" at bounding box center [321, 370] width 37 height 19
type input "2"
drag, startPoint x: 374, startPoint y: 348, endPoint x: 344, endPoint y: 348, distance: 30.1
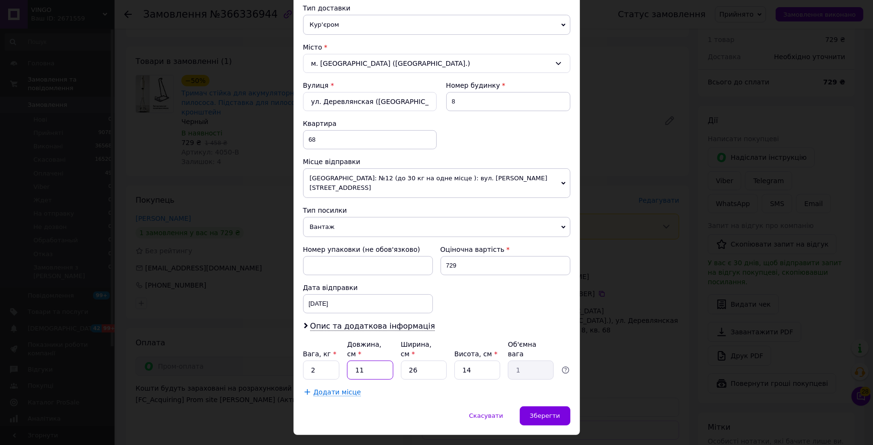
click at [344, 348] on div "Вага, кг * 2 Довжина, см * 11 Ширина, см * 26 Висота, см * 14 Об'ємна вага 1" at bounding box center [436, 360] width 267 height 40
type input "2"
type input "0.18"
type input "22"
type input "2"
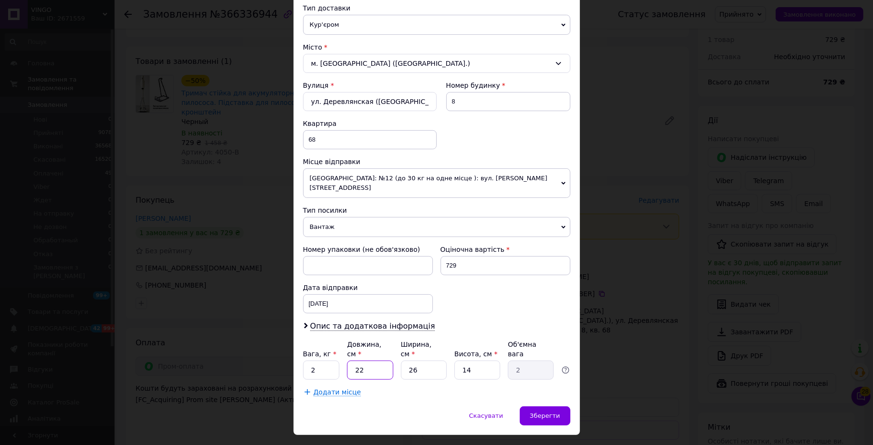
type input "22"
click at [482, 295] on div "Номер упаковки (не обов'язково) Оціночна вартість 729 Дата відправки 13.10.2025…" at bounding box center [436, 279] width 275 height 76
click at [547, 412] on span "Зберегти" at bounding box center [545, 415] width 30 height 7
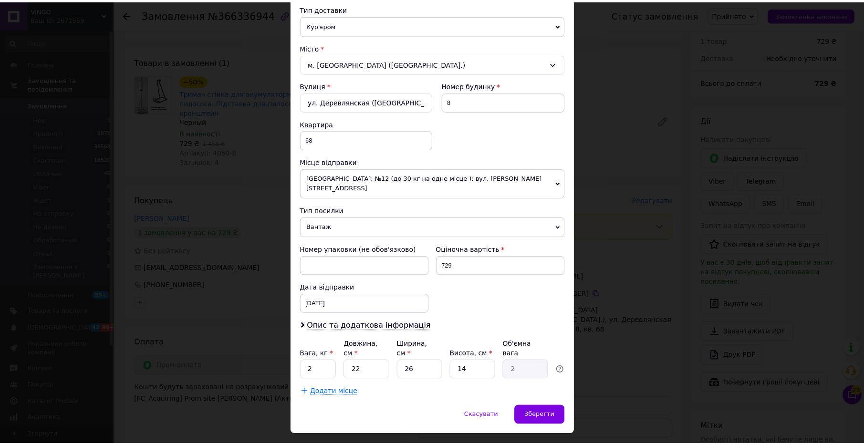
scroll to position [0, 0]
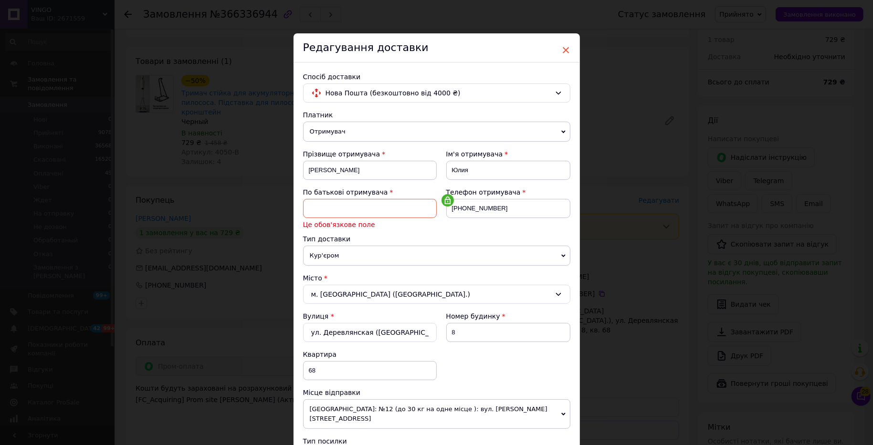
click at [564, 49] on span "×" at bounding box center [566, 50] width 9 height 16
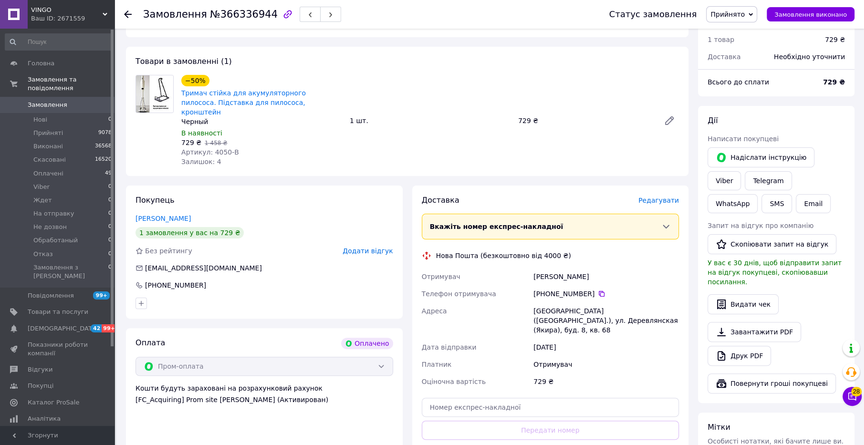
click at [660, 71] on div "Товари в замовленні (1) −50% Тримач стійка для акумуляторного пилососа. Підстав…" at bounding box center [407, 111] width 563 height 129
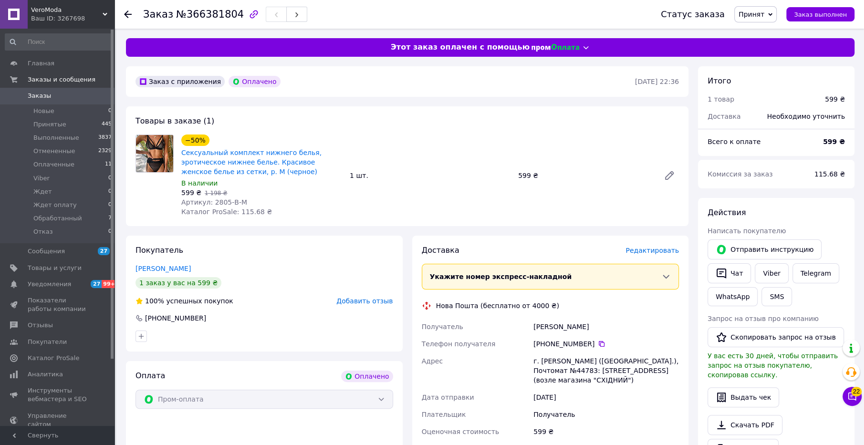
click at [647, 250] on span "Редактировать" at bounding box center [652, 251] width 53 height 8
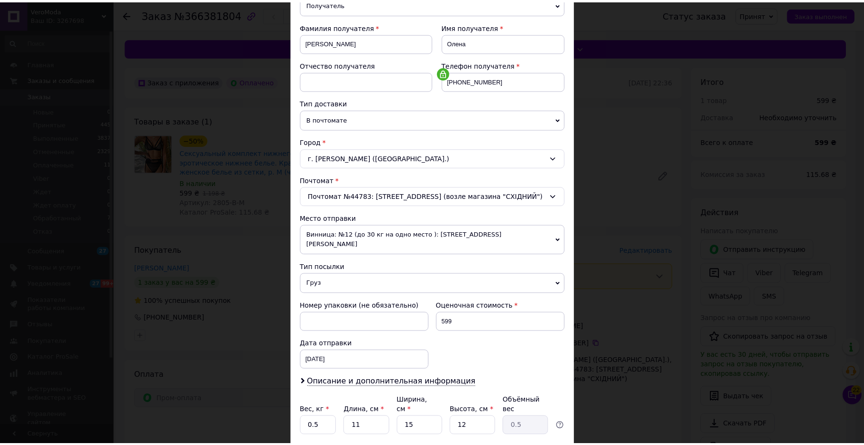
scroll to position [185, 0]
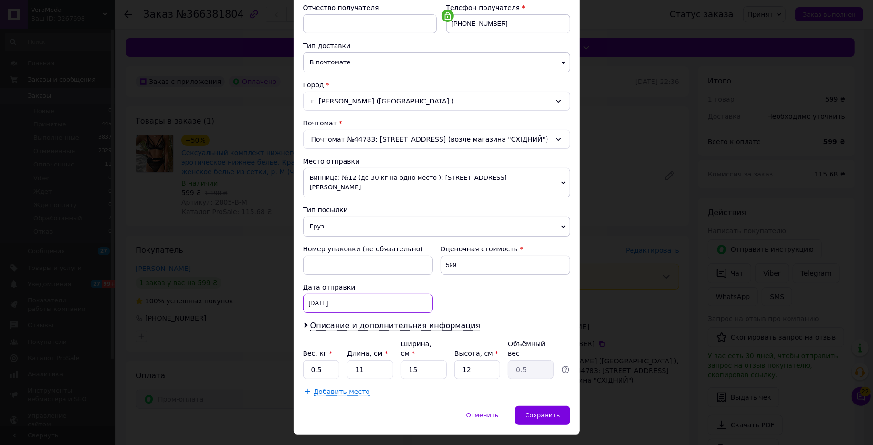
click at [344, 294] on div "12.10.2025 < 2025 > < Октябрь > Пн Вт Ср Чт Пт Сб Вс 29 30 1 2 3 4 5 6 7 8 9 10…" at bounding box center [368, 303] width 130 height 19
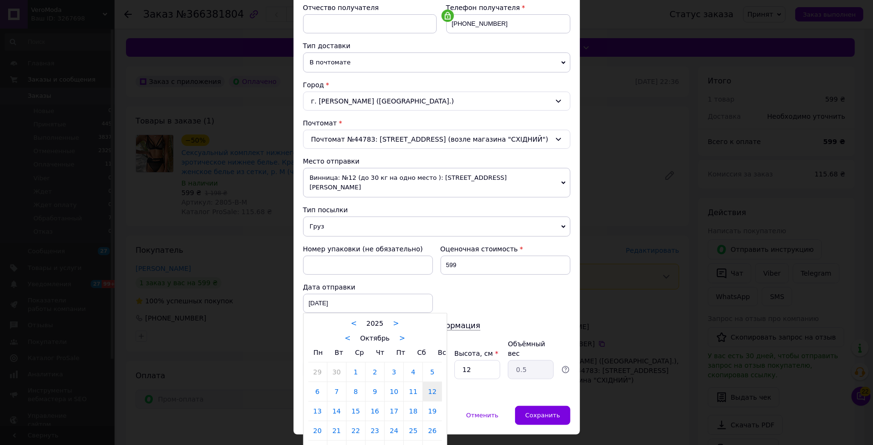
drag, startPoint x: 317, startPoint y: 399, endPoint x: 336, endPoint y: 380, distance: 27.0
click at [317, 402] on link "13" at bounding box center [317, 411] width 19 height 19
type input "13.10.2025"
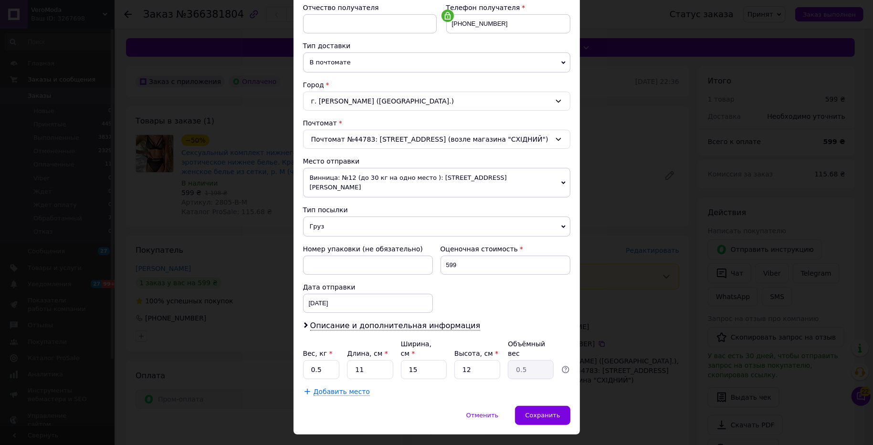
click at [469, 283] on div "Номер упаковки (не обязательно) Оценочная стоимость 599 Дата отправки 13.10.202…" at bounding box center [436, 278] width 275 height 76
drag, startPoint x: 310, startPoint y: 353, endPoint x: 302, endPoint y: 355, distance: 8.7
click at [303, 360] on input "0.5" at bounding box center [321, 369] width 37 height 19
type input "1"
click at [488, 293] on div "Номер упаковки (не обязательно) Оценочная стоимость 599 Дата отправки 13.10.202…" at bounding box center [436, 278] width 275 height 76
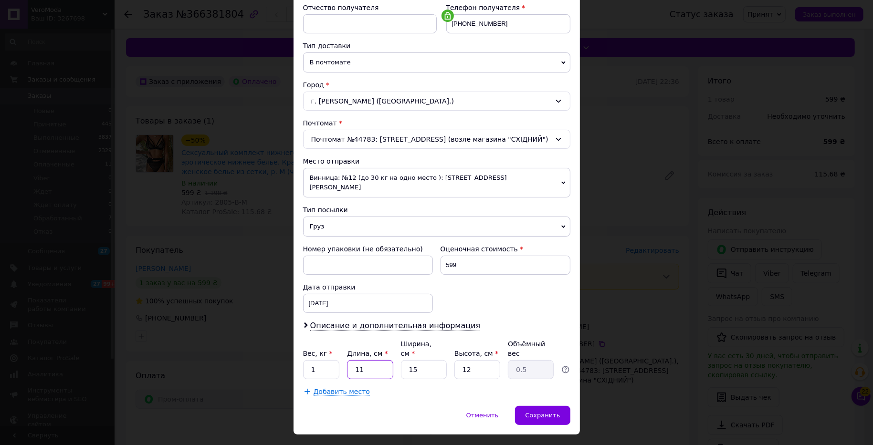
drag, startPoint x: 366, startPoint y: 338, endPoint x: 343, endPoint y: 339, distance: 22.4
click at [343, 339] on div "Вес, кг * 1 Длина, см * 11 Ширина, см * 15 Высота, см * 12 Объёмный вес 0.5" at bounding box center [436, 359] width 267 height 40
type input "2"
type input "0.1"
type input "22"
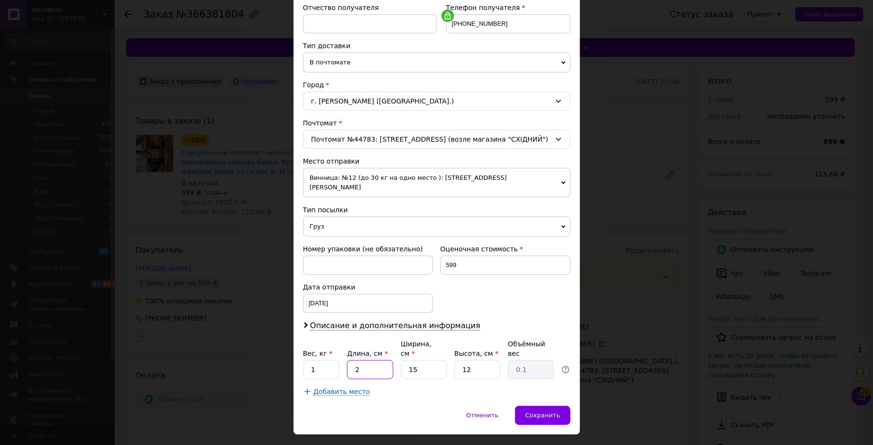
type input "0.99"
type input "22"
click at [458, 297] on div "Номер упаковки (не обязательно) Оценочная стоимость 599 Дата отправки 13.10.202…" at bounding box center [436, 278] width 275 height 76
click at [551, 412] on span "Сохранить" at bounding box center [542, 415] width 35 height 7
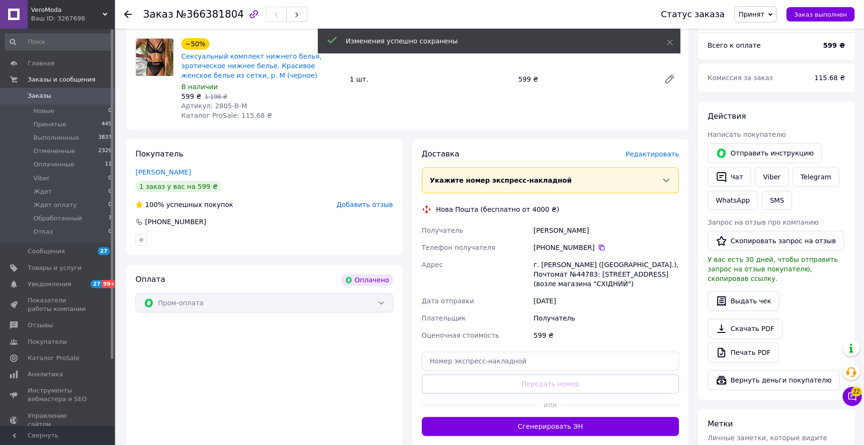
scroll to position [119, 0]
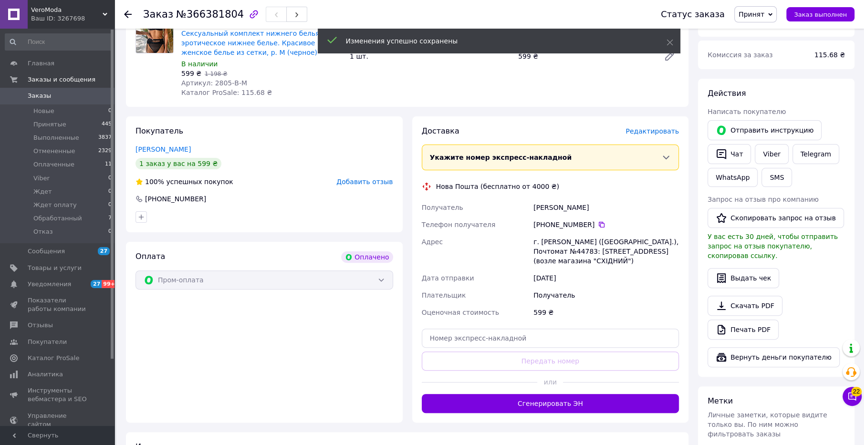
click at [591, 400] on button "Сгенерировать ЭН" at bounding box center [551, 403] width 258 height 19
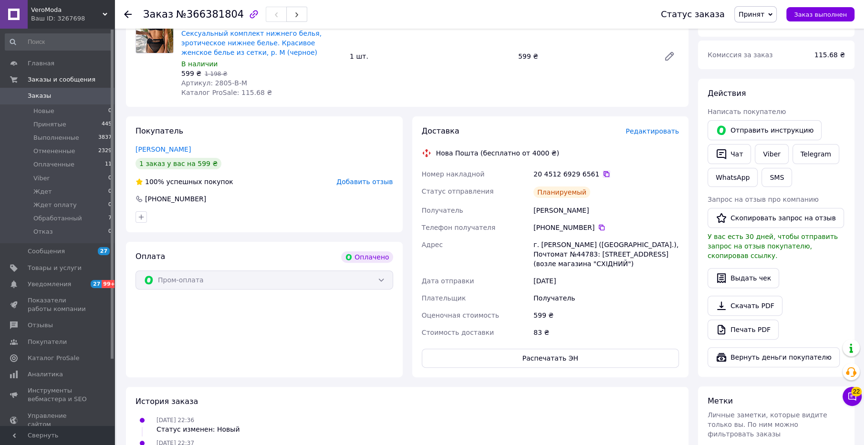
click at [604, 173] on icon at bounding box center [607, 174] width 6 height 6
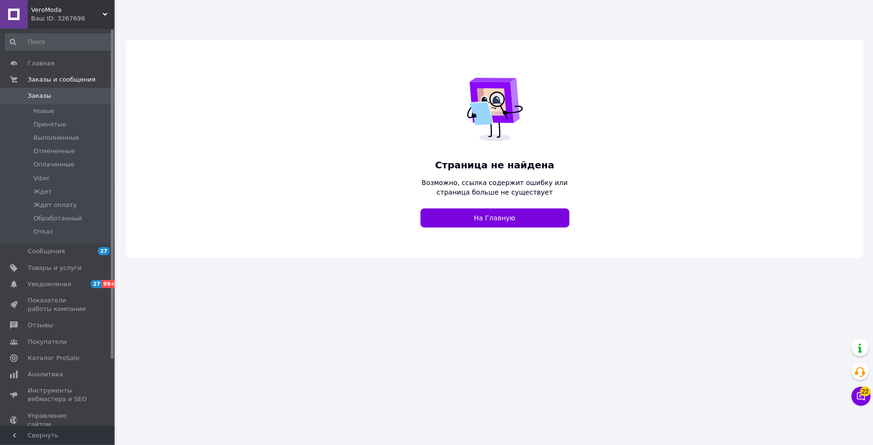
click at [74, 11] on span "VeroModa" at bounding box center [67, 10] width 72 height 9
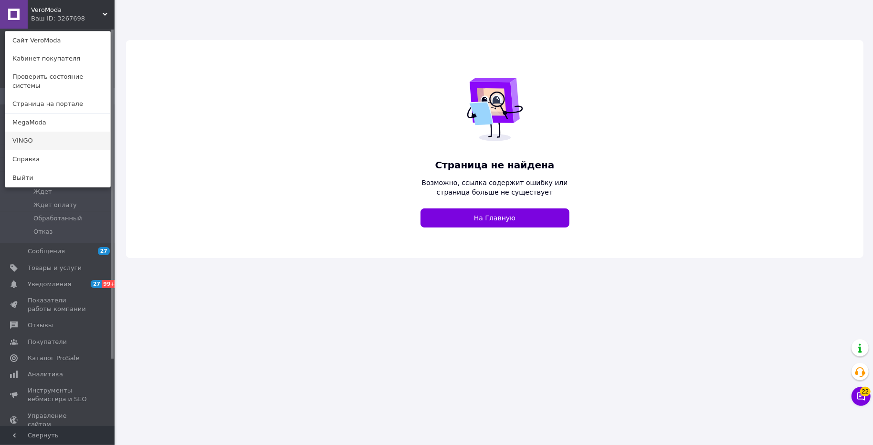
click at [34, 133] on link "VINGO" at bounding box center [57, 141] width 105 height 18
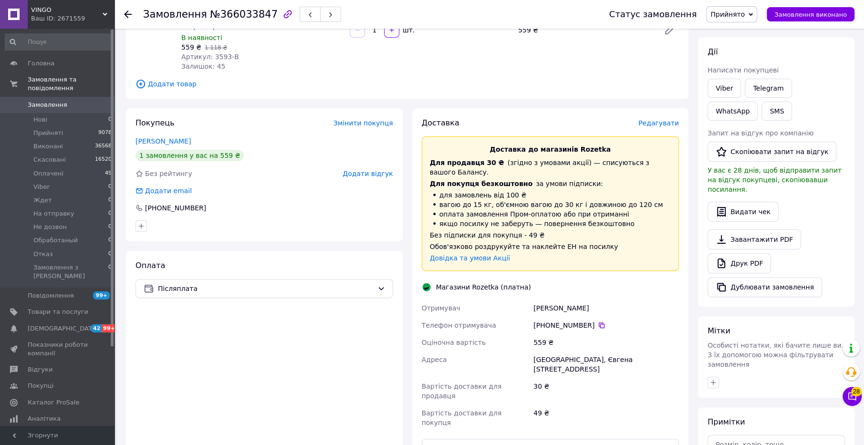
scroll to position [119, 0]
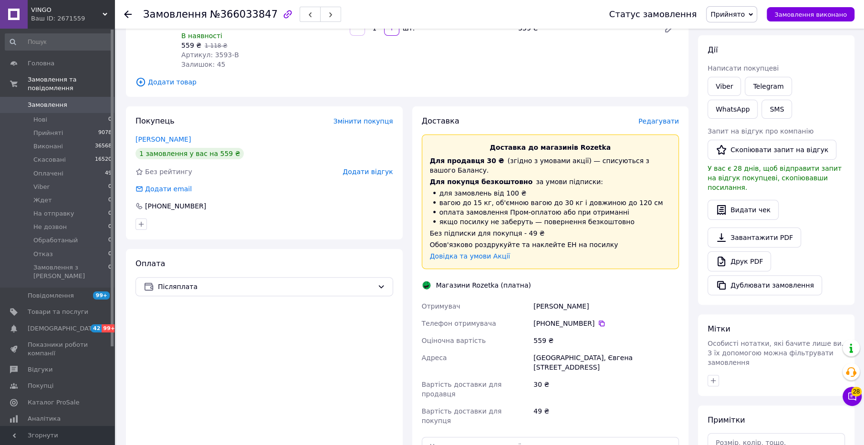
click at [181, 136] on link "[PERSON_NAME]" at bounding box center [163, 140] width 55 height 8
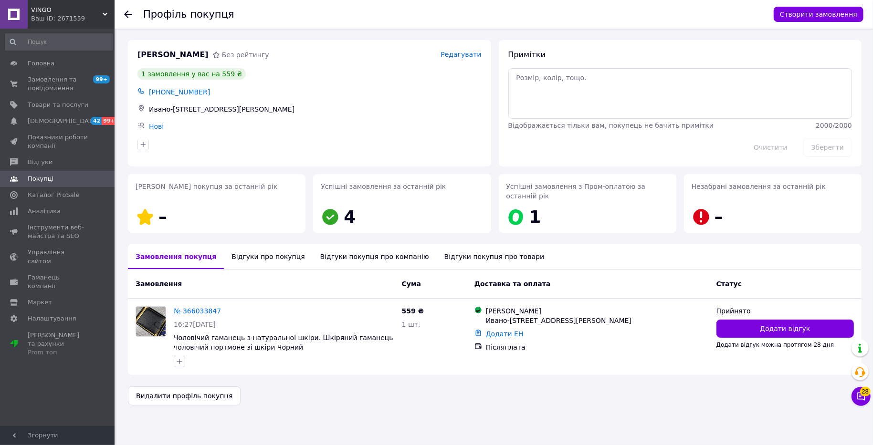
click at [244, 247] on div "Відгуки про покупця" at bounding box center [268, 256] width 88 height 25
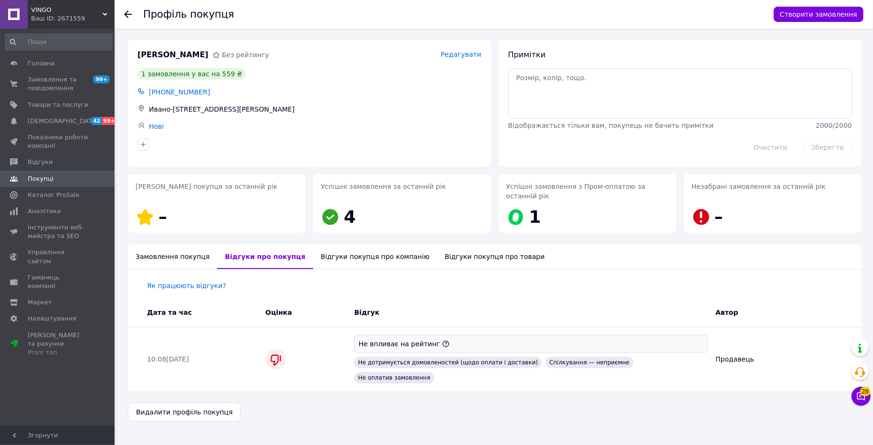
click at [372, 249] on div "Відгуки покупця про компанію" at bounding box center [375, 256] width 124 height 25
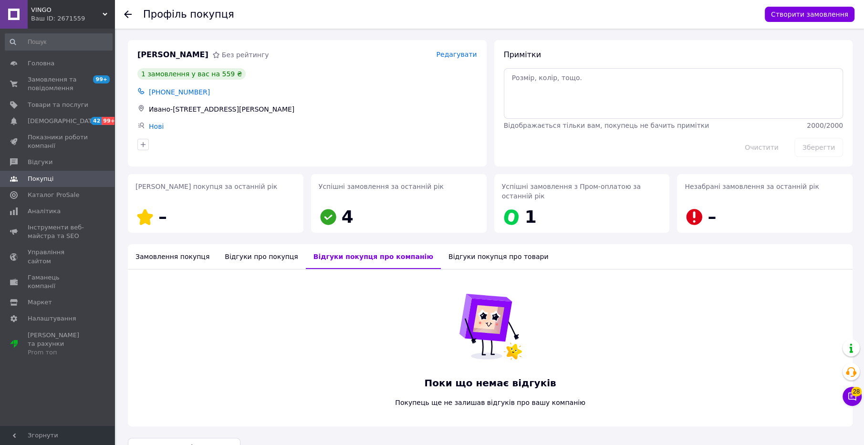
click at [449, 250] on div "Відгуки покупця про товари" at bounding box center [498, 256] width 115 height 25
click at [175, 260] on div "Замовлення покупця" at bounding box center [172, 256] width 89 height 25
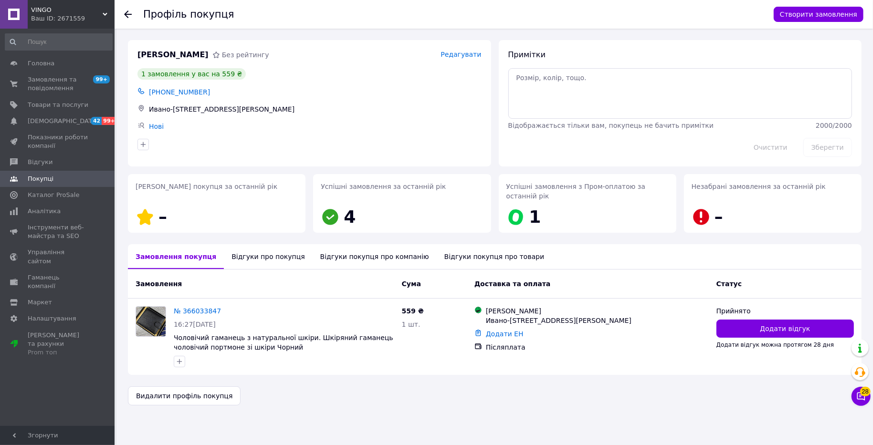
click at [416, 15] on div "Профіль покупця" at bounding box center [453, 14] width 621 height 29
